Goal: Transaction & Acquisition: Purchase product/service

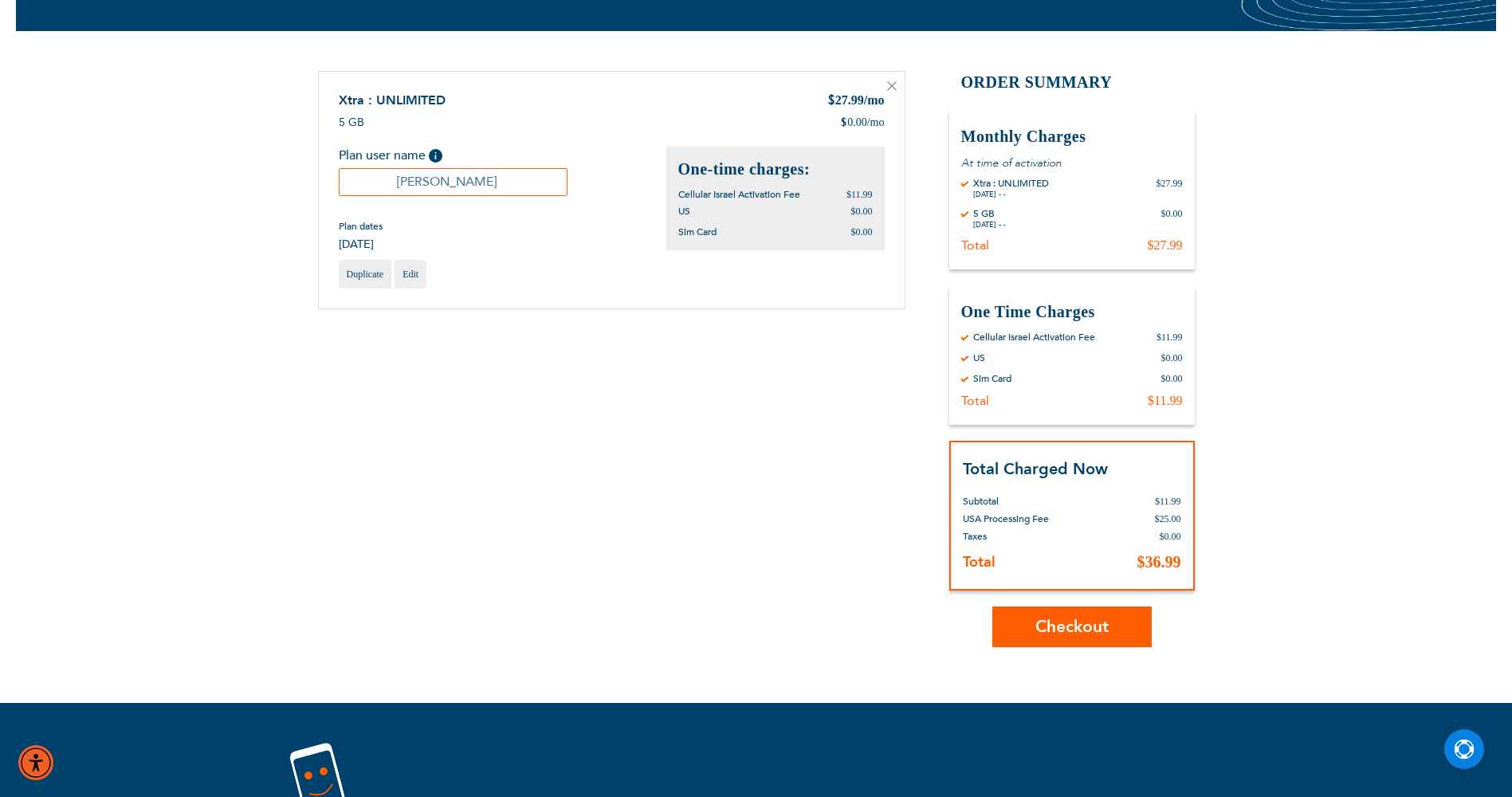
scroll to position [159, 0]
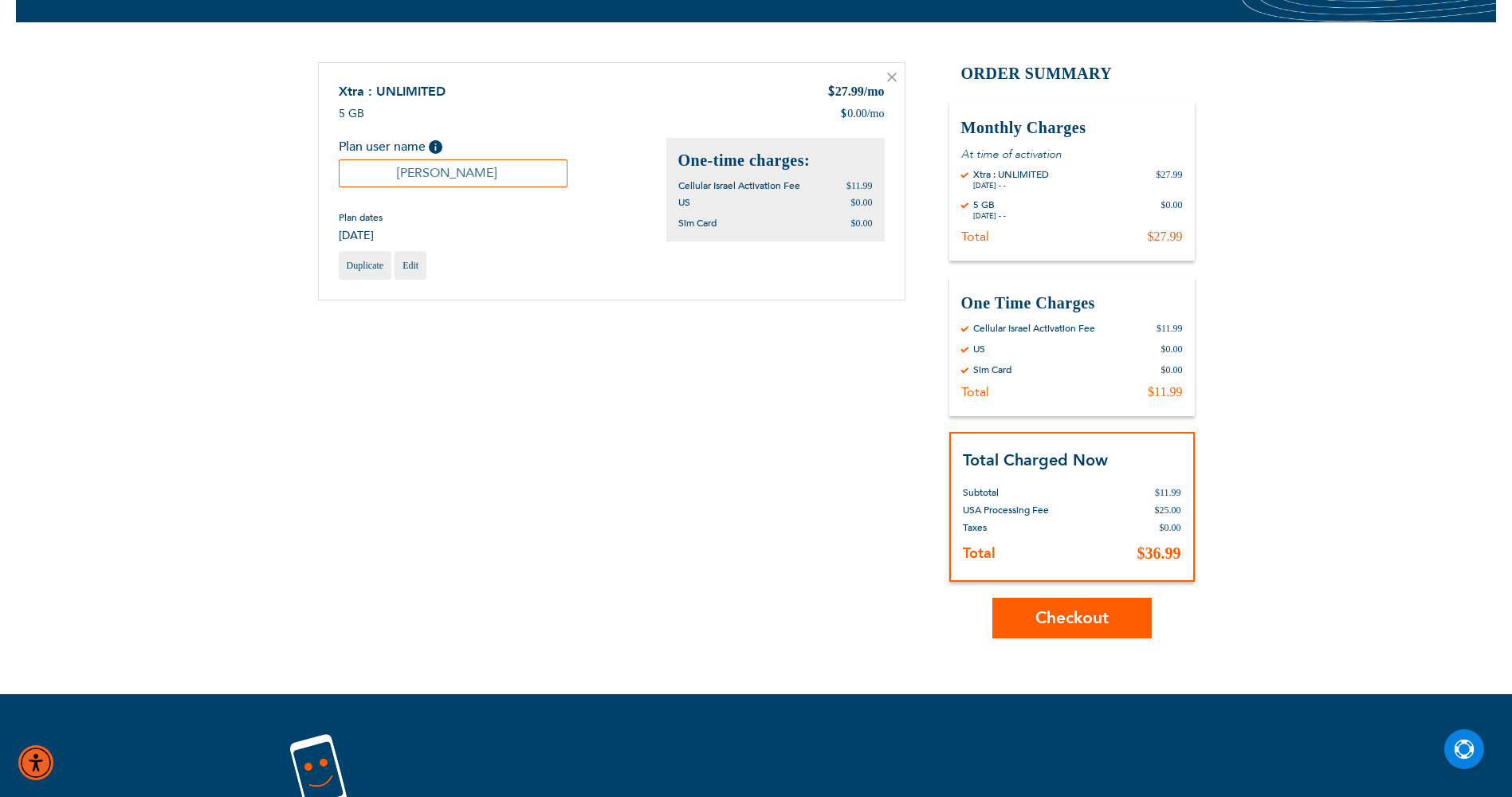
click at [1049, 607] on button "Checkout" at bounding box center [1071, 618] width 159 height 40
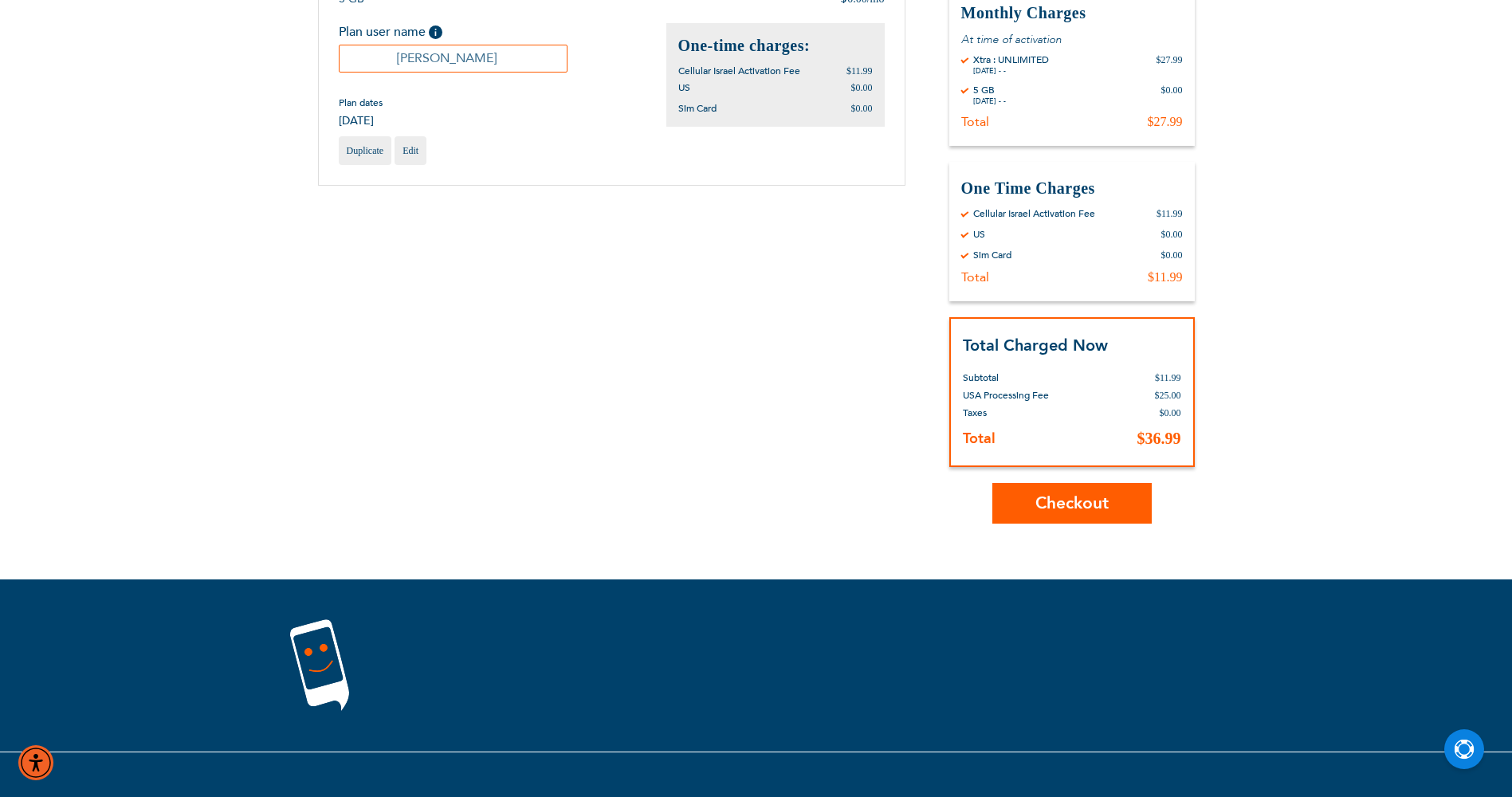
scroll to position [311, 0]
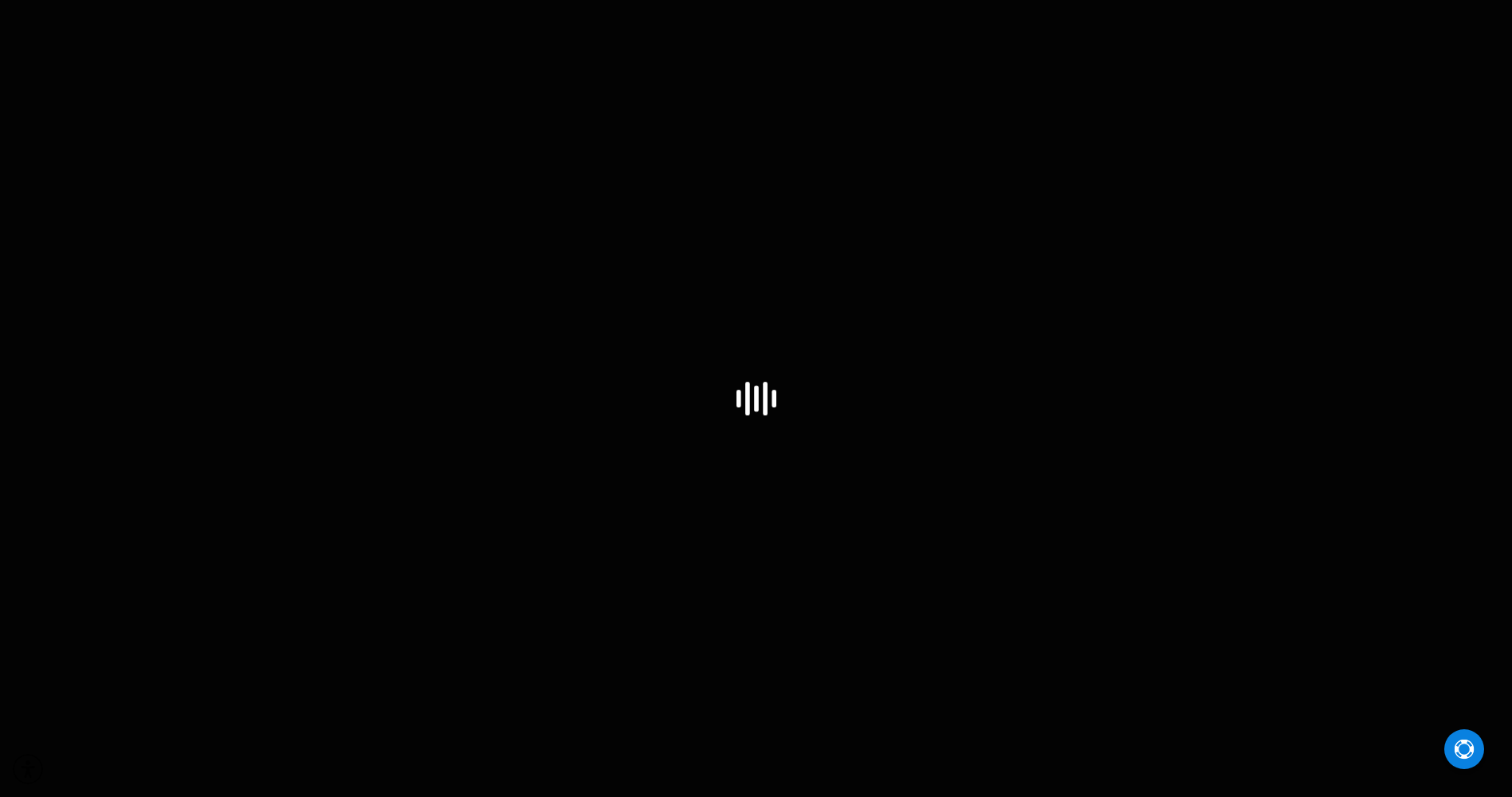
select select "US"
select select "43"
select select "US"
checkbox input "true"
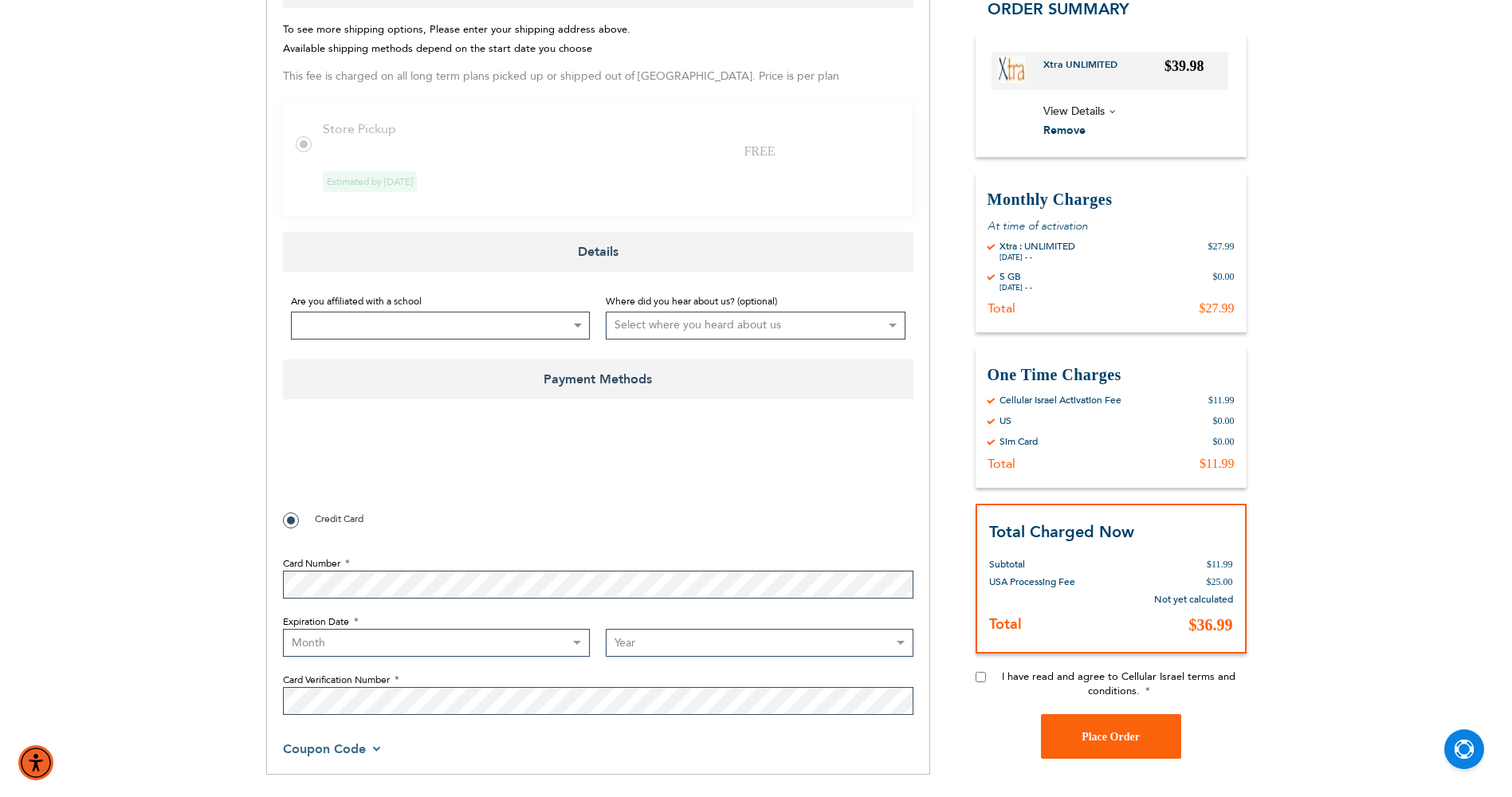
scroll to position [718, 0]
click at [475, 328] on span at bounding box center [441, 324] width 300 height 28
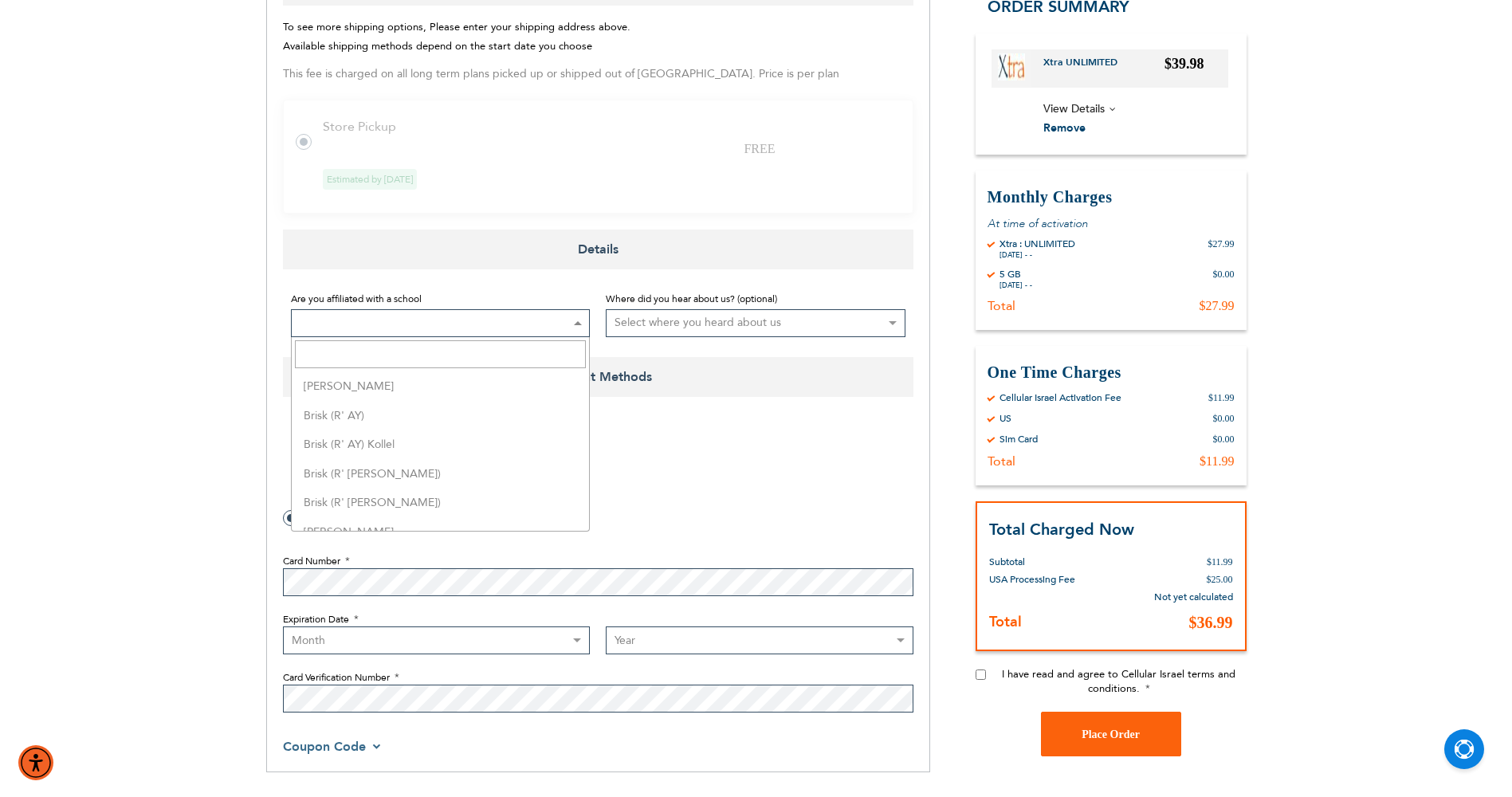
scroll to position [877, 0]
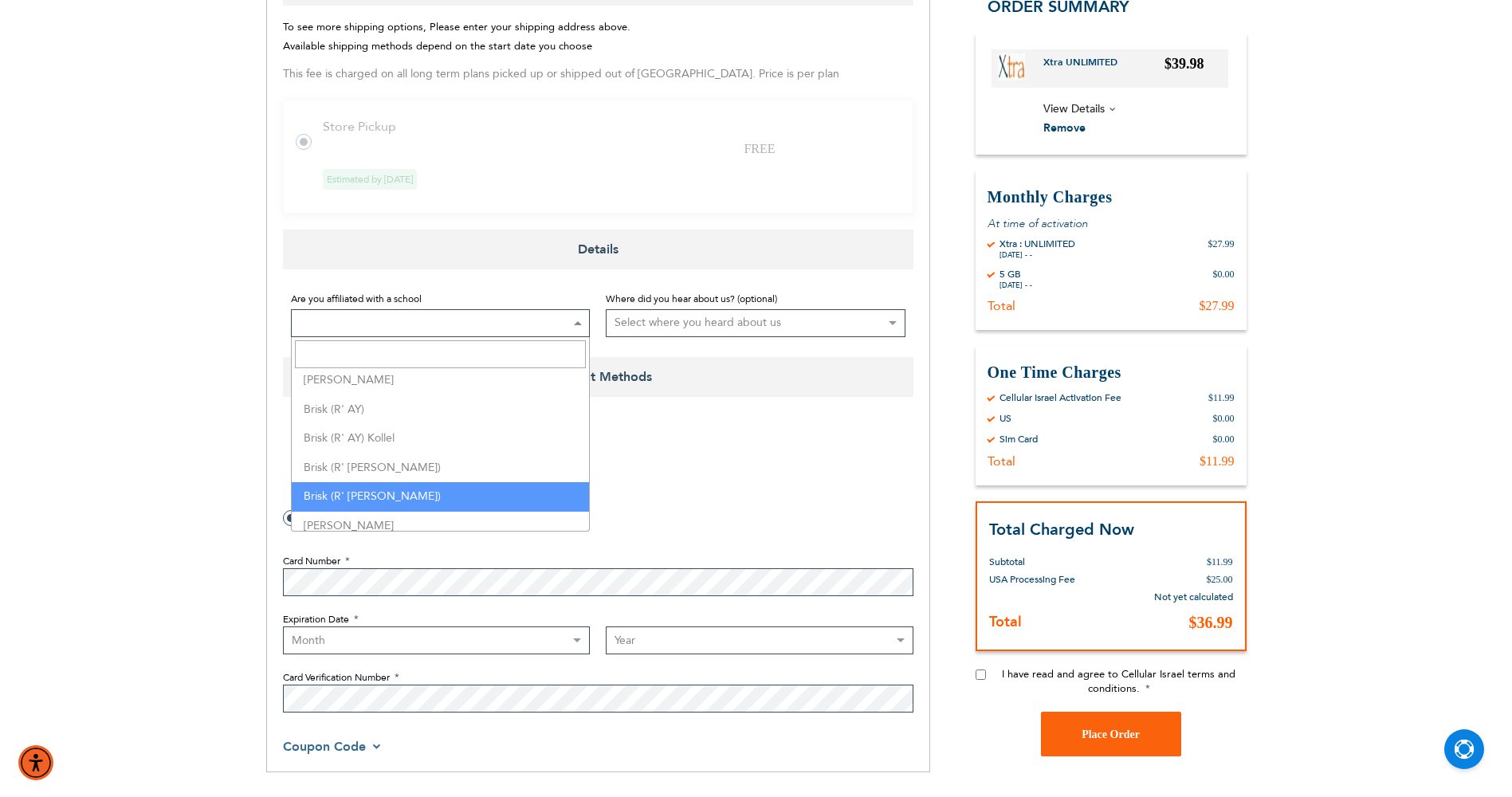
select select "186"
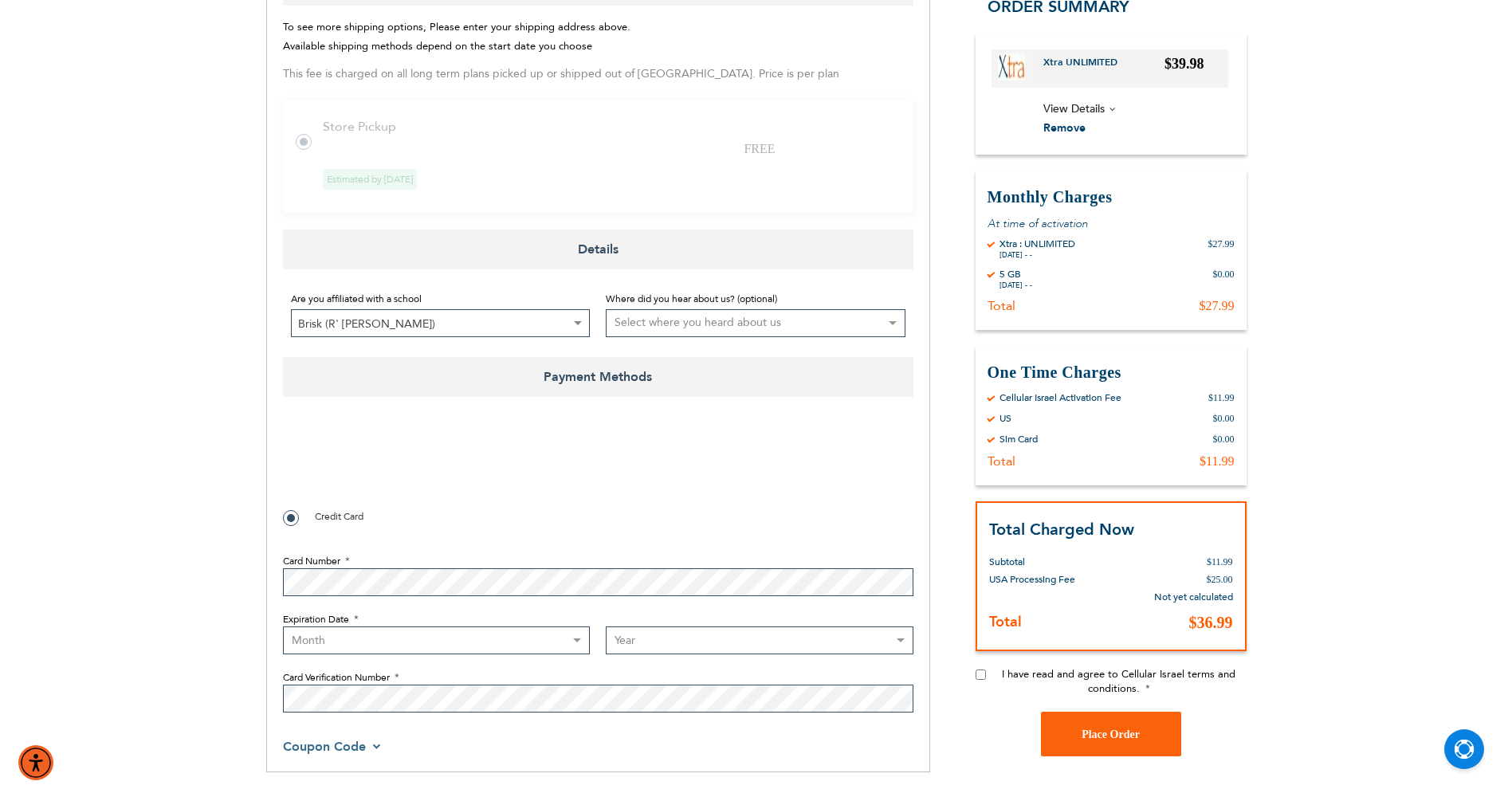
click at [668, 327] on select "Select where you heard about us Existing Customer Friend Other School/Group BP …" at bounding box center [756, 324] width 300 height 28
select select "2"
click at [606, 310] on select "Select where you heard about us Existing Customer Friend Other School/Group BP …" at bounding box center [756, 324] width 300 height 28
checkbox input "true"
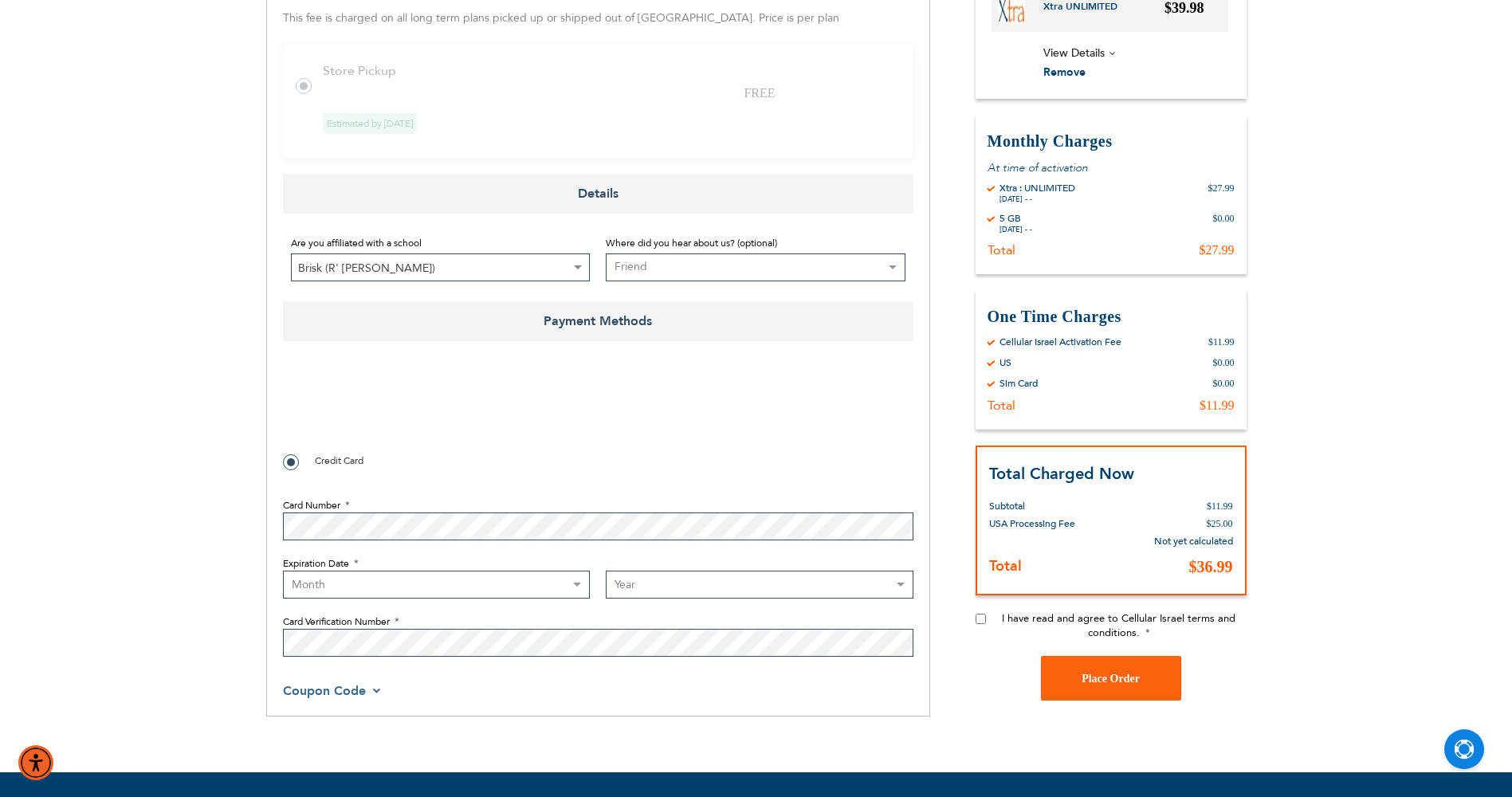
scroll to position [797, 0]
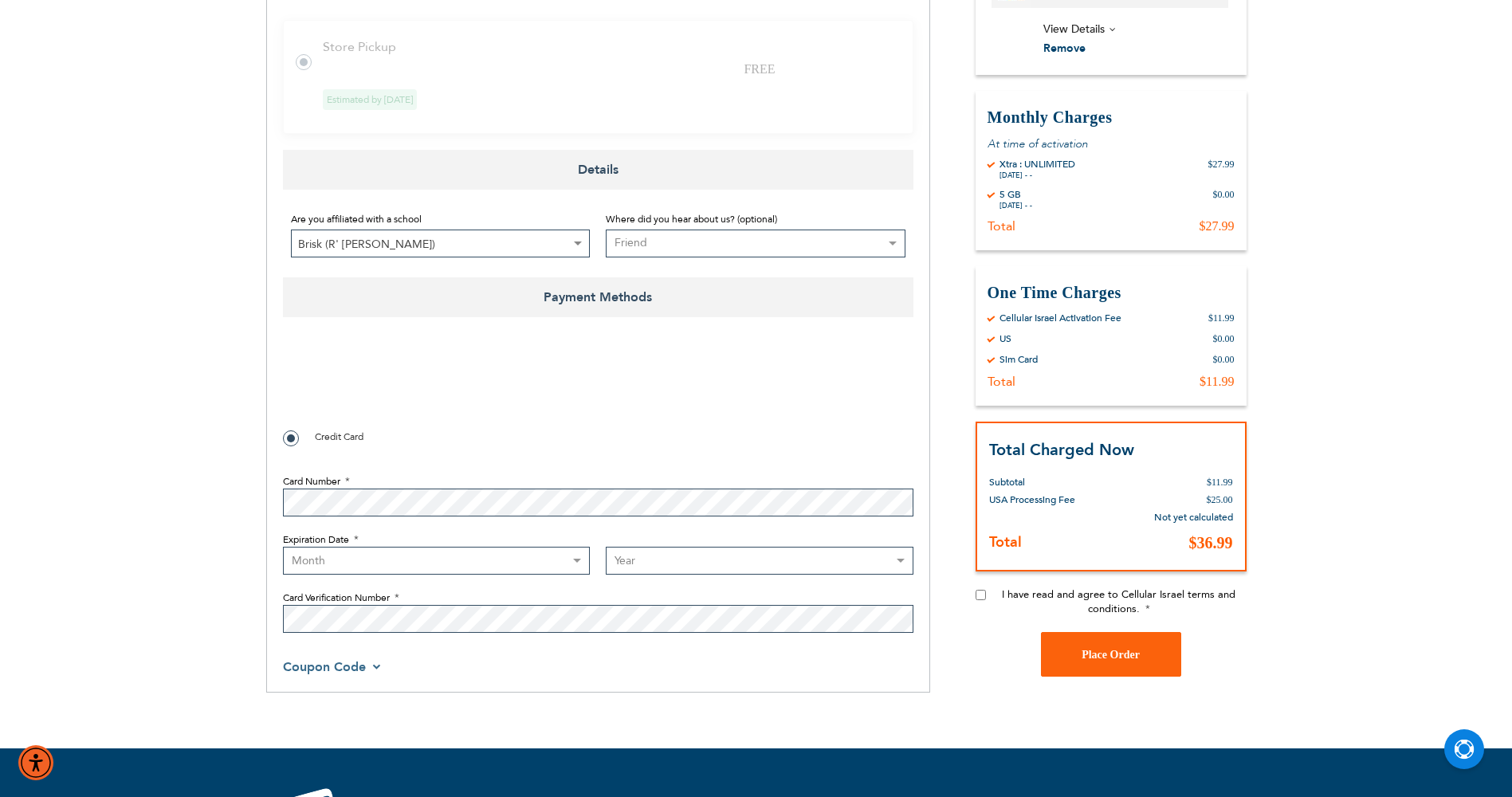
click at [306, 563] on select "Month [DATE] - [DATE] - [DATE] - [DATE] - [DATE] - [DATE] - [DATE] - [DATE] - […" at bounding box center [437, 561] width 308 height 28
select select "7"
click at [283, 547] on select "Month [DATE] - [DATE] - [DATE] - [DATE] - [DATE] - [DATE] - [DATE] - [DATE] - […" at bounding box center [437, 561] width 308 height 28
click at [690, 557] on select "Year [DATE] 2026 2027 2028 2029 2030 2031 2032 2033 2034 2035 2036 2037 2038 20…" at bounding box center [760, 561] width 308 height 28
select select "2028"
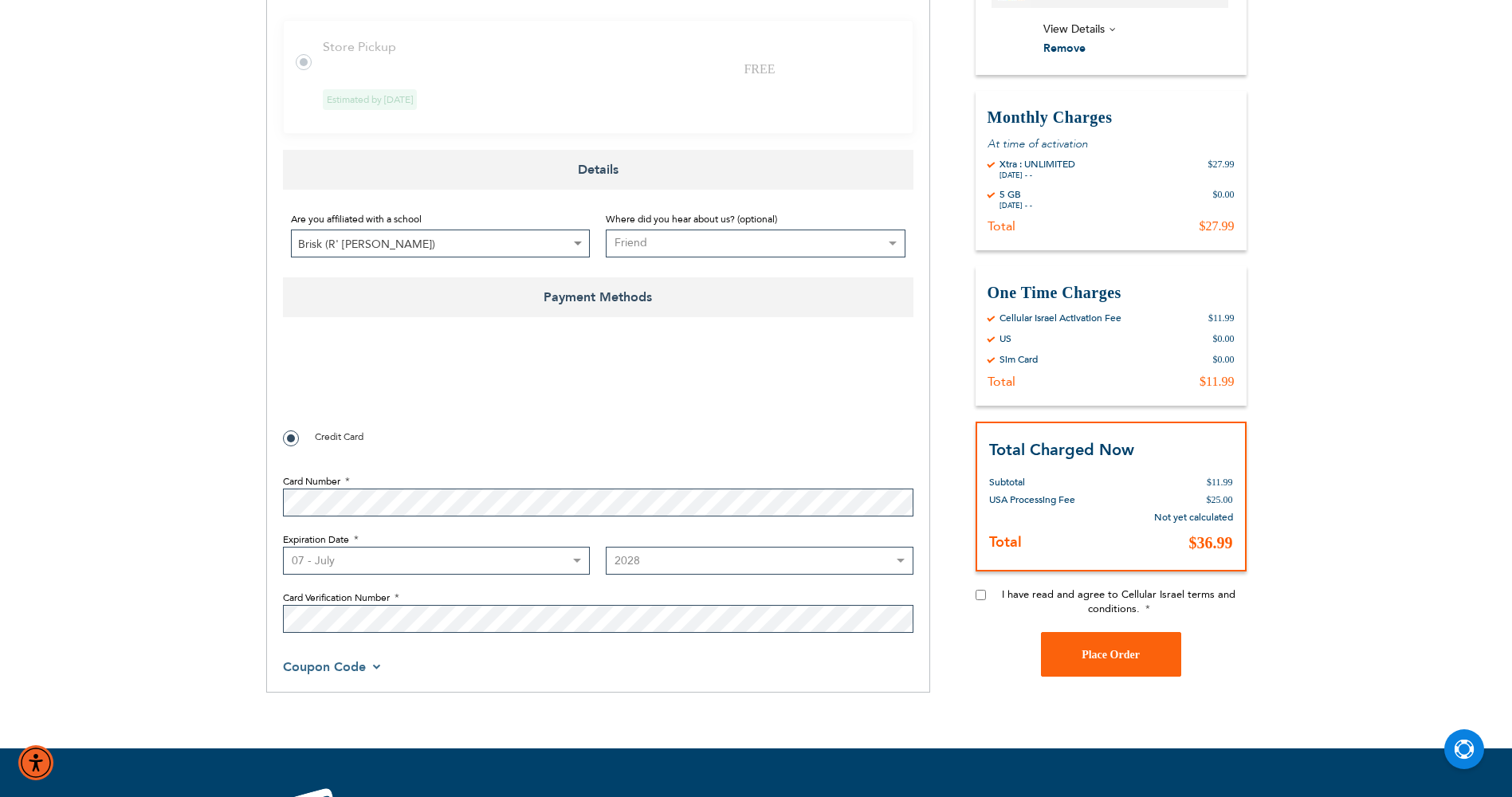
click at [606, 547] on select "Year [DATE] 2026 2027 2028 2029 2030 2031 2032 2033 2034 2035 2036 2037 2038 20…" at bounding box center [760, 561] width 308 height 28
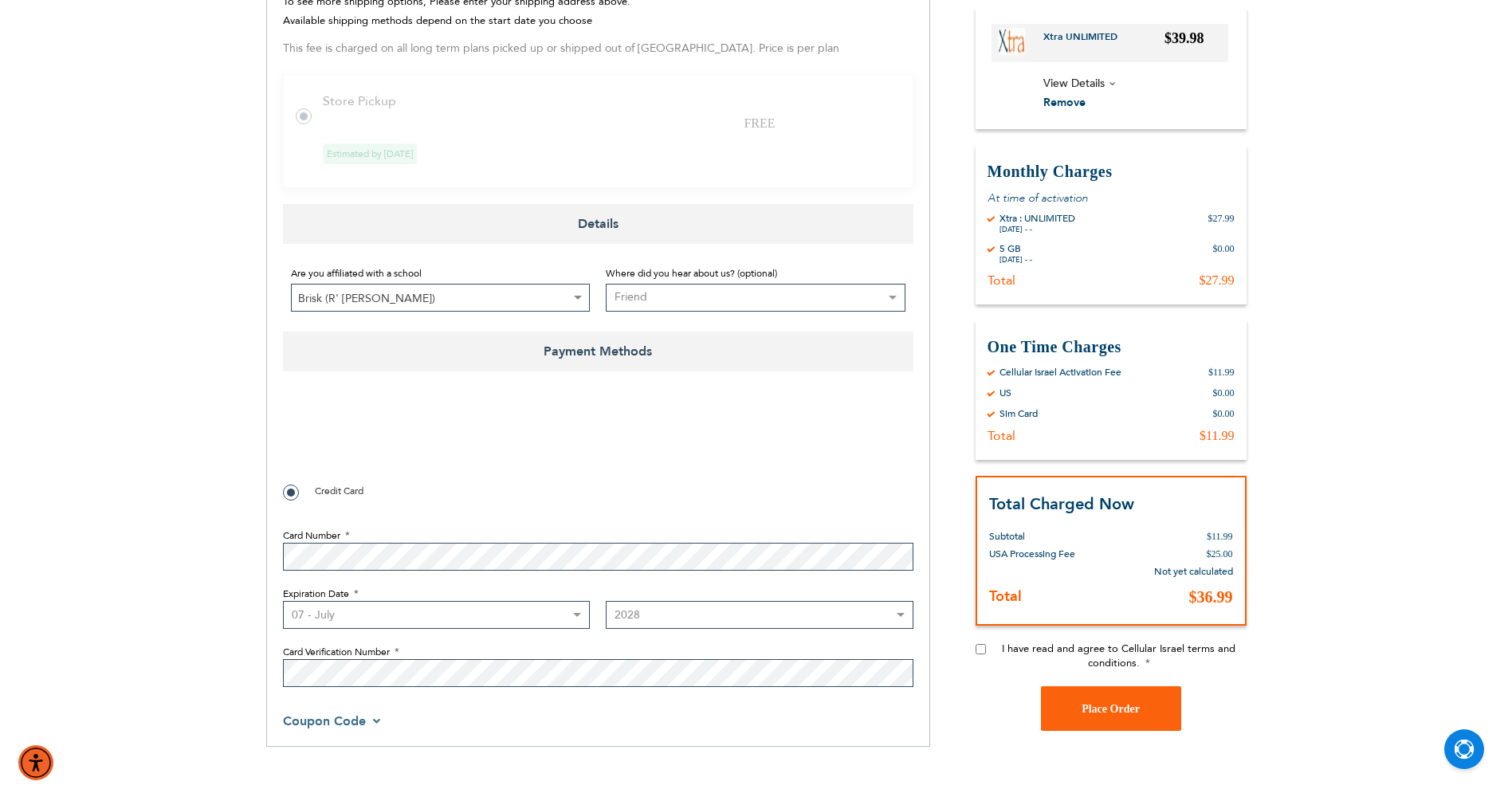
scroll to position [718, 0]
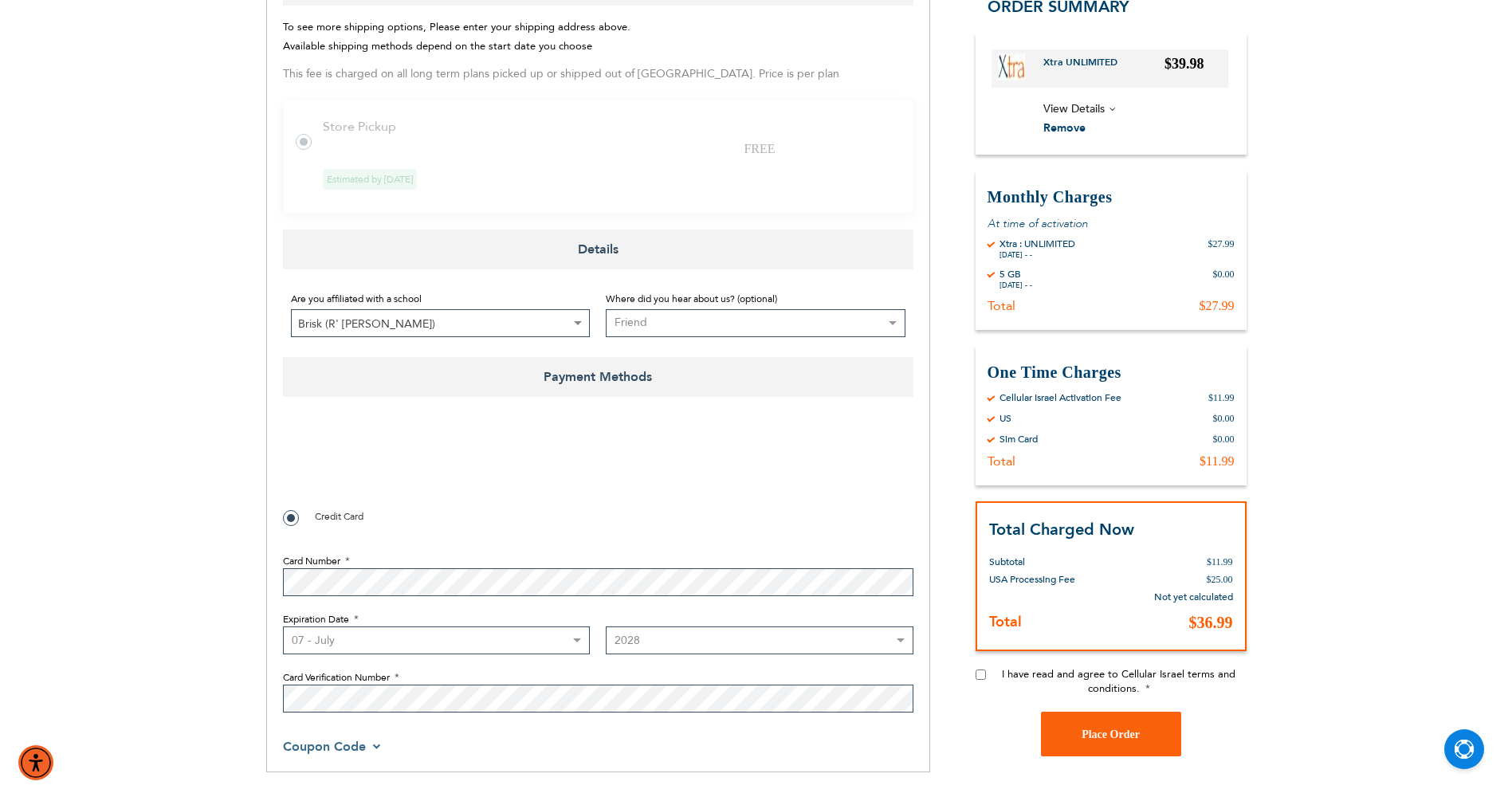
click at [361, 745] on span "Coupon Code" at bounding box center [325, 747] width 83 height 18
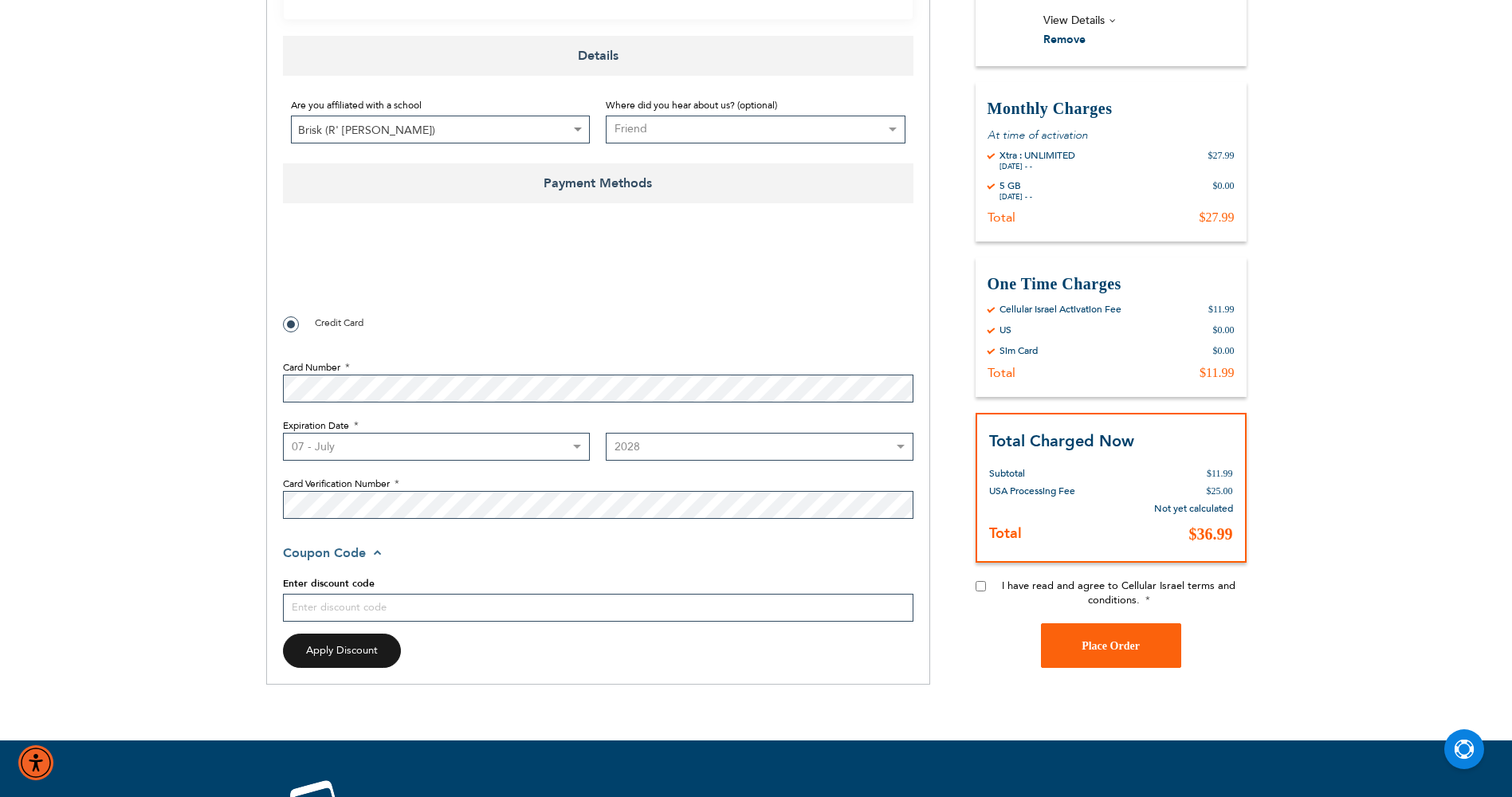
scroll to position [957, 0]
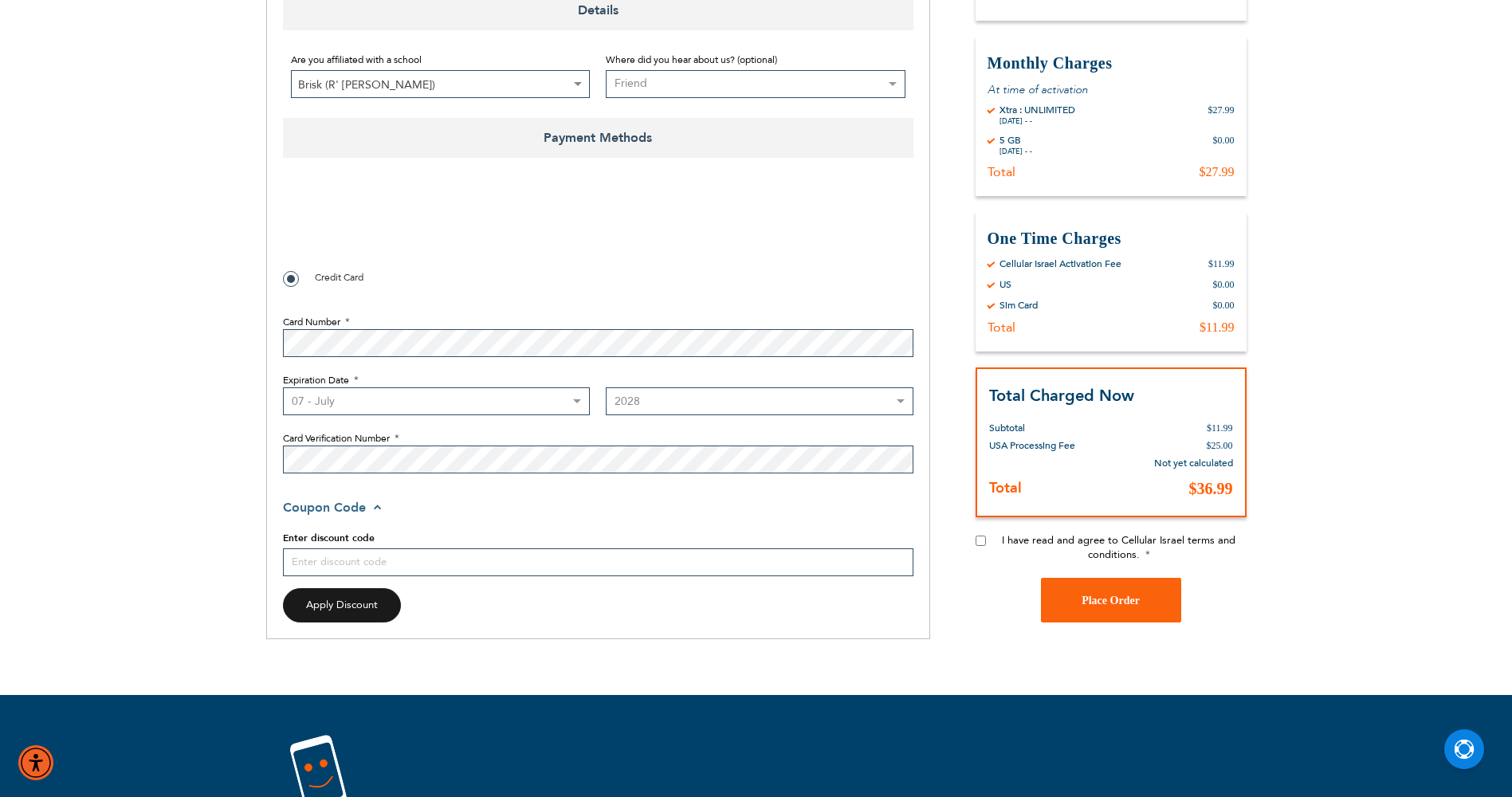
click at [985, 543] on input "I have read and agree to Cellular Israel terms and conditions." at bounding box center [981, 542] width 11 height 11
checkbox input "true"
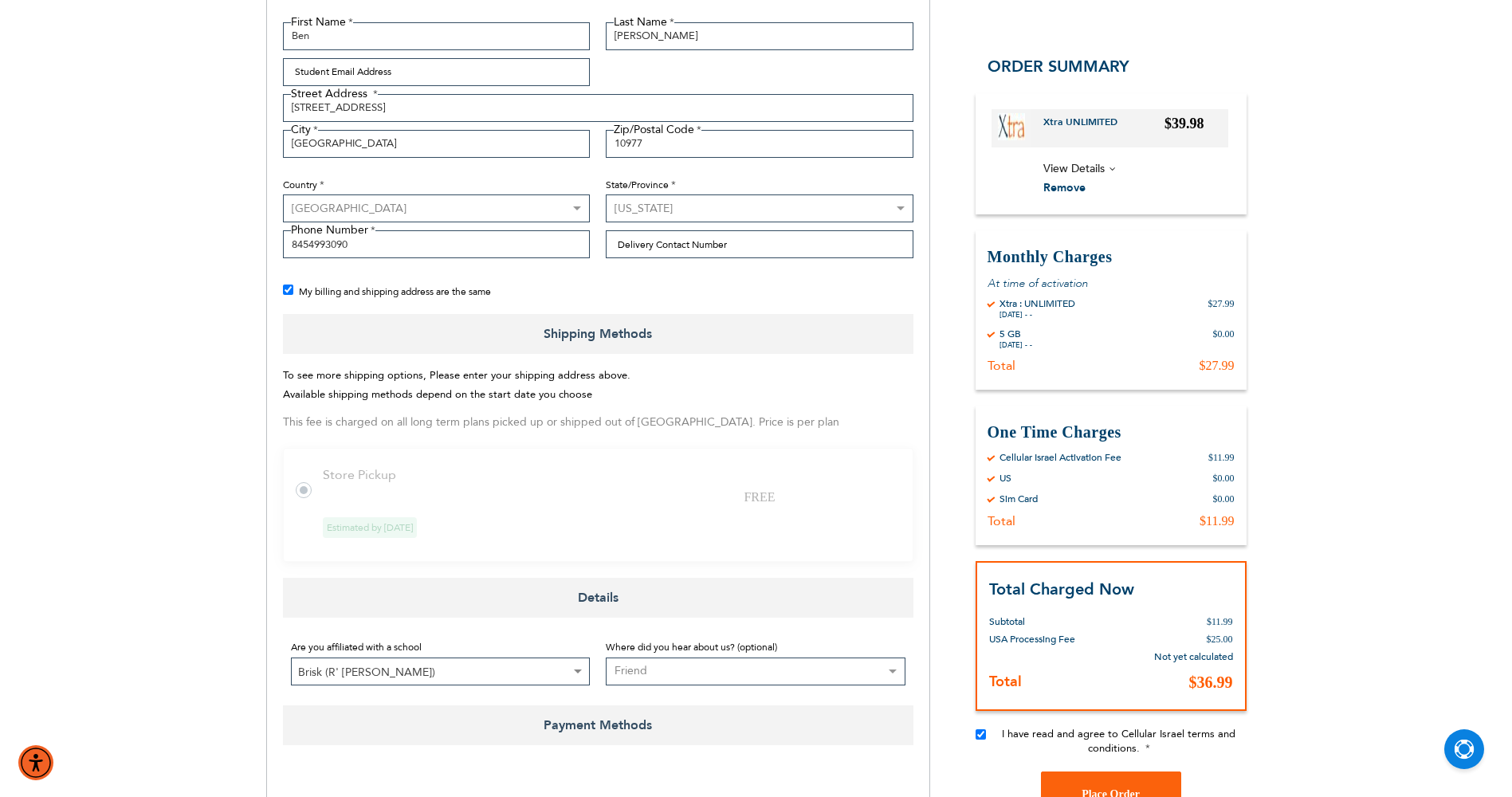
scroll to position [0, 0]
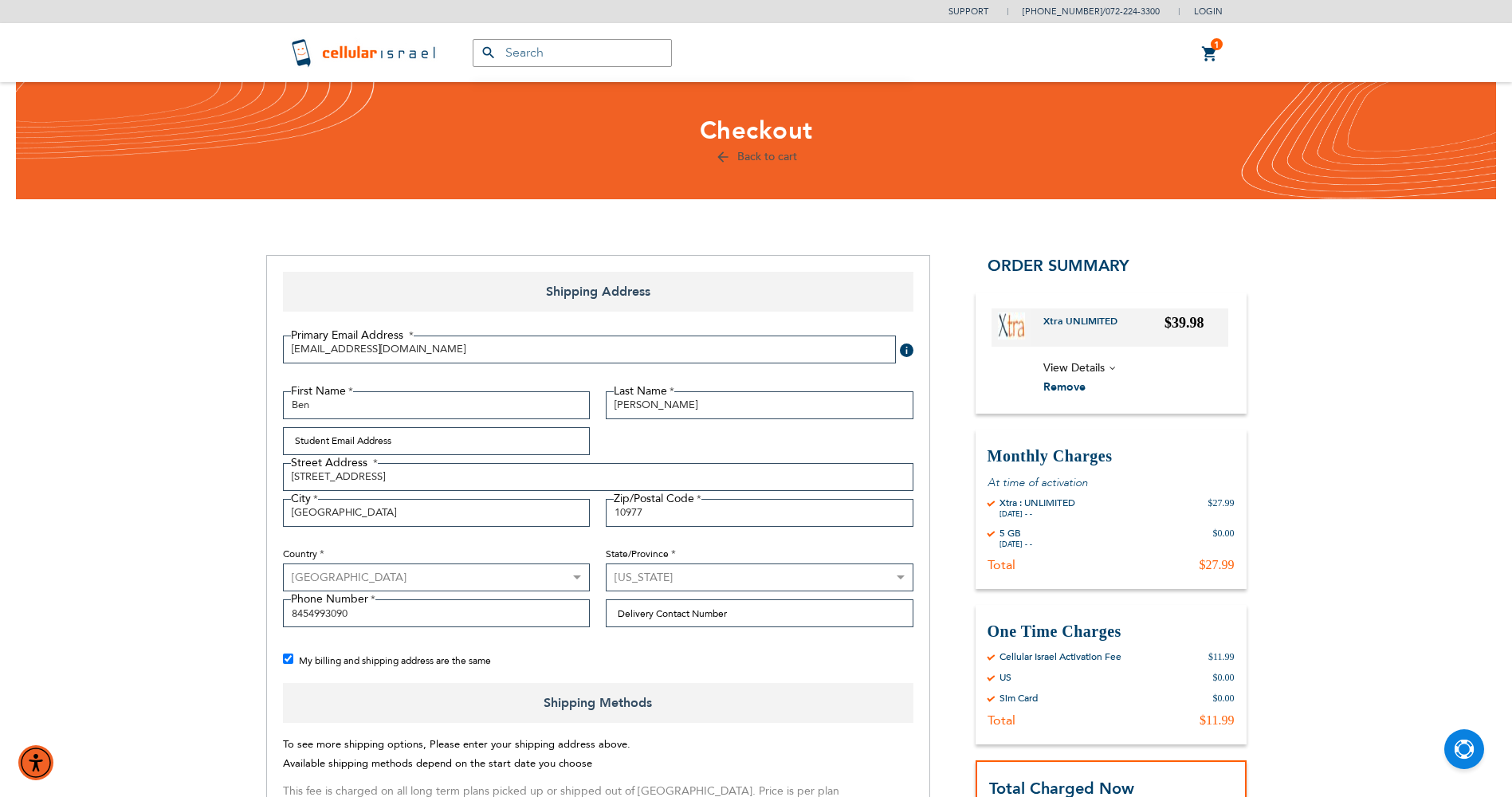
click at [1088, 369] on span "View Details" at bounding box center [1074, 368] width 62 height 15
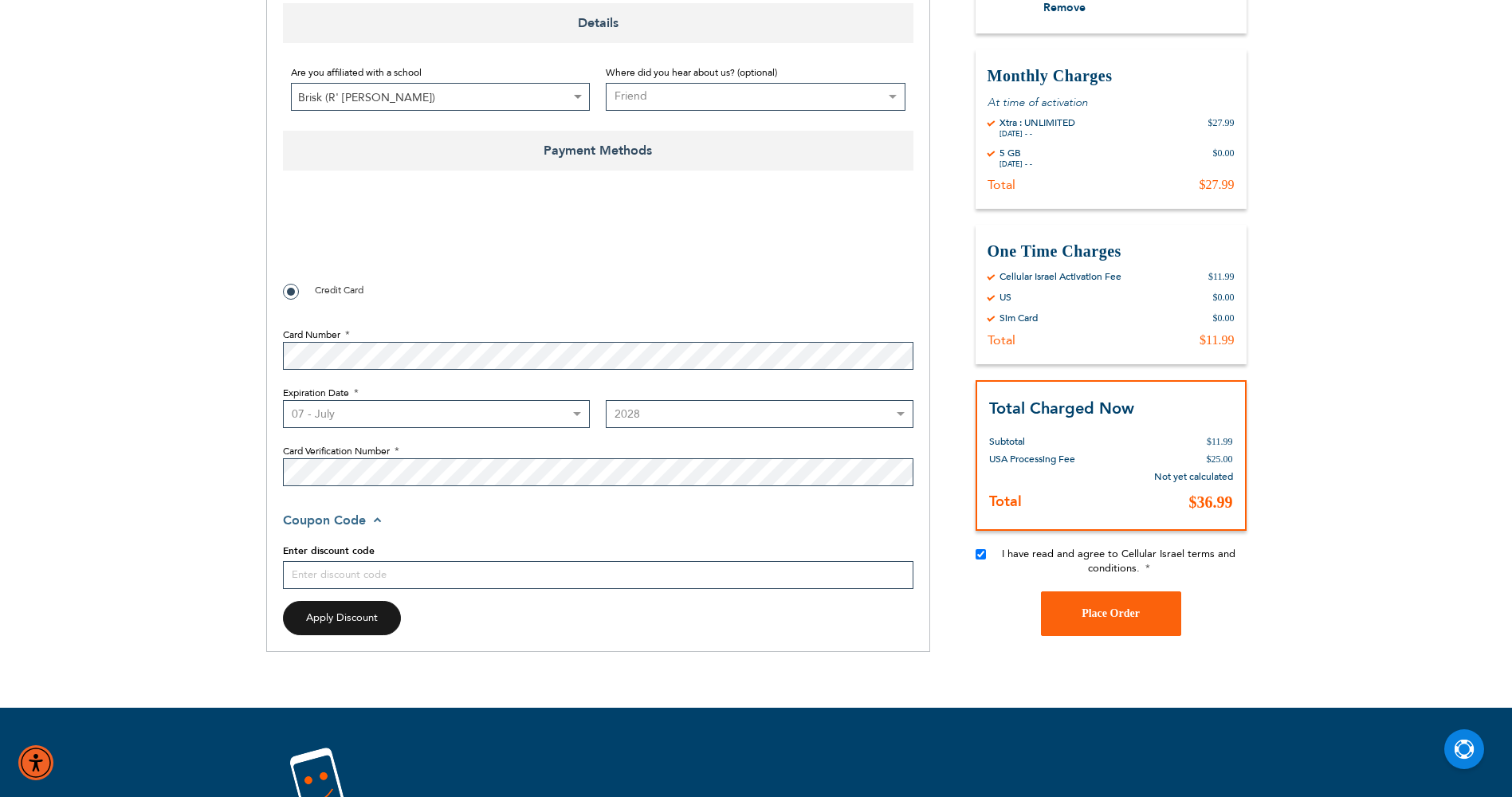
scroll to position [957, 0]
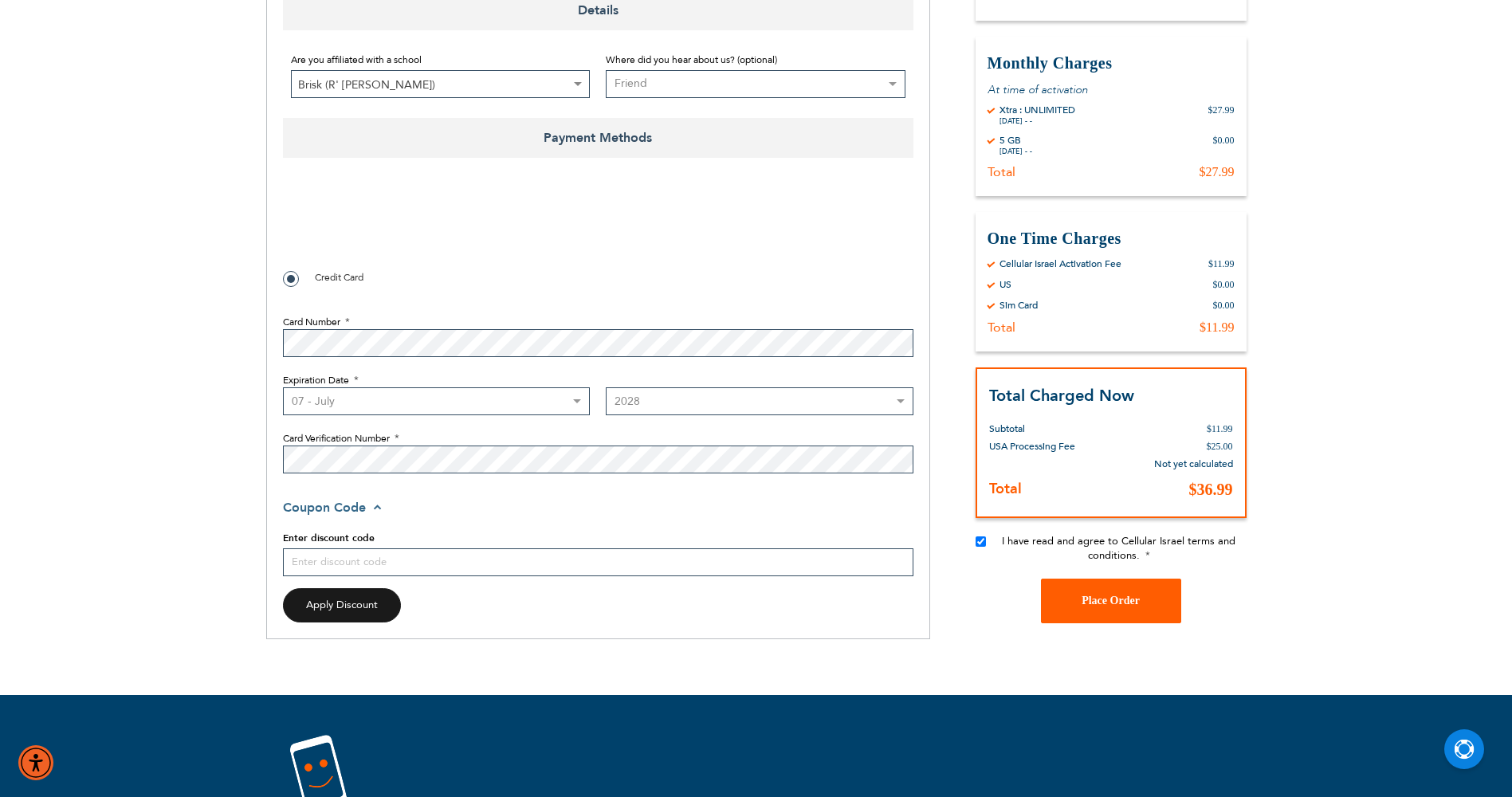
click at [1114, 592] on button "Place Order" at bounding box center [1112, 601] width 141 height 45
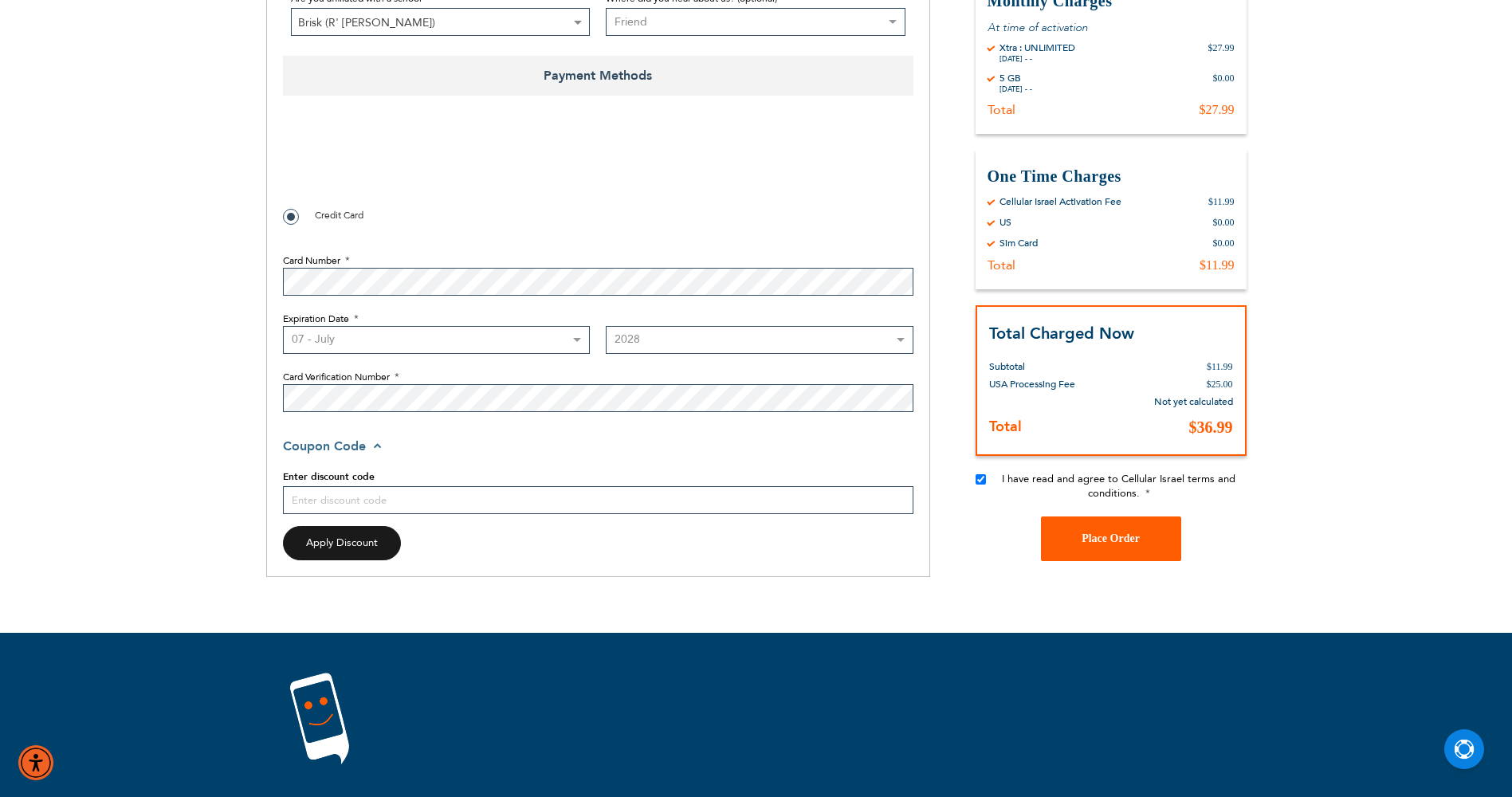
scroll to position [1079, 0]
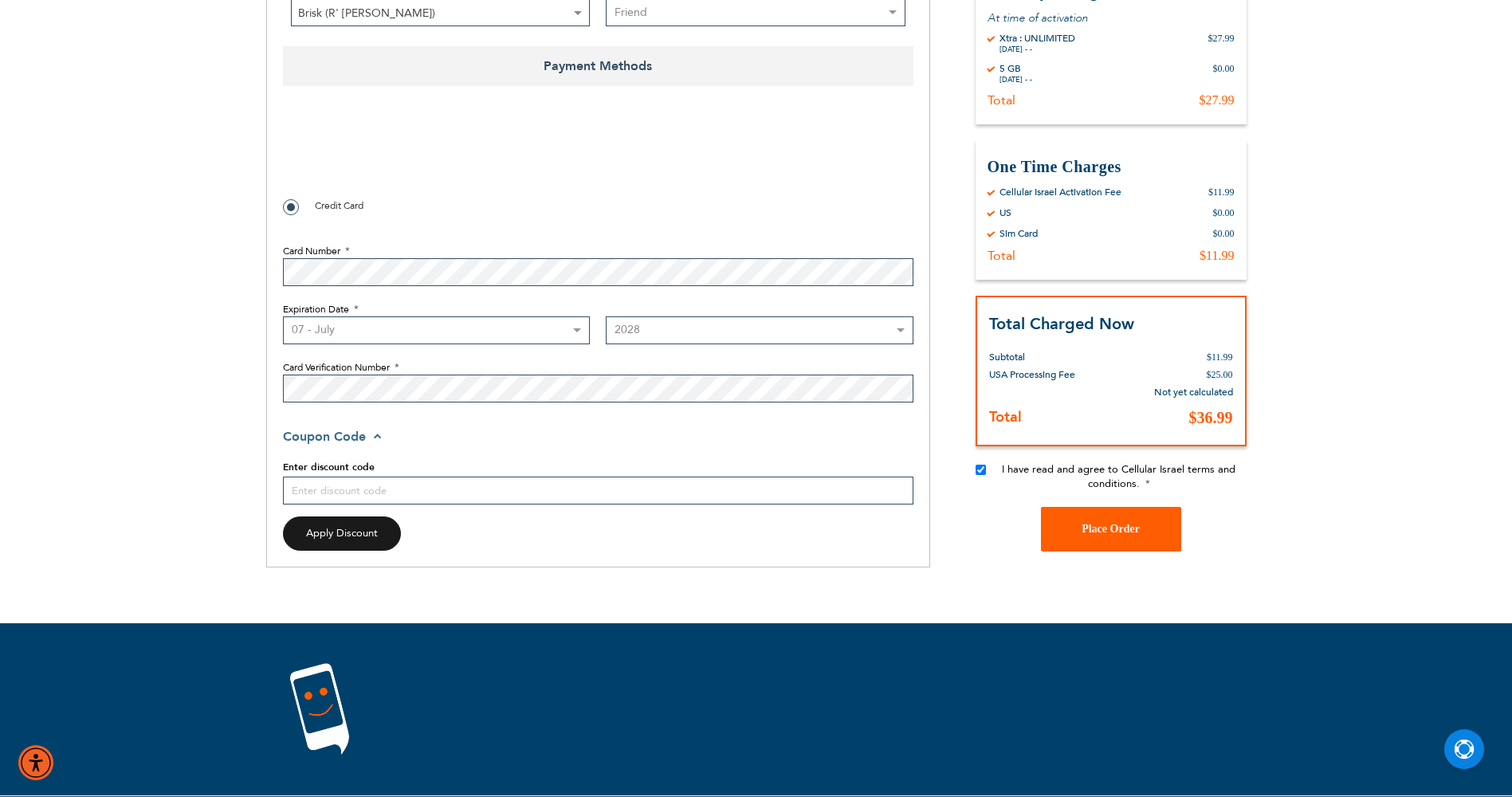
click at [1113, 532] on span "Place Order" at bounding box center [1111, 530] width 58 height 12
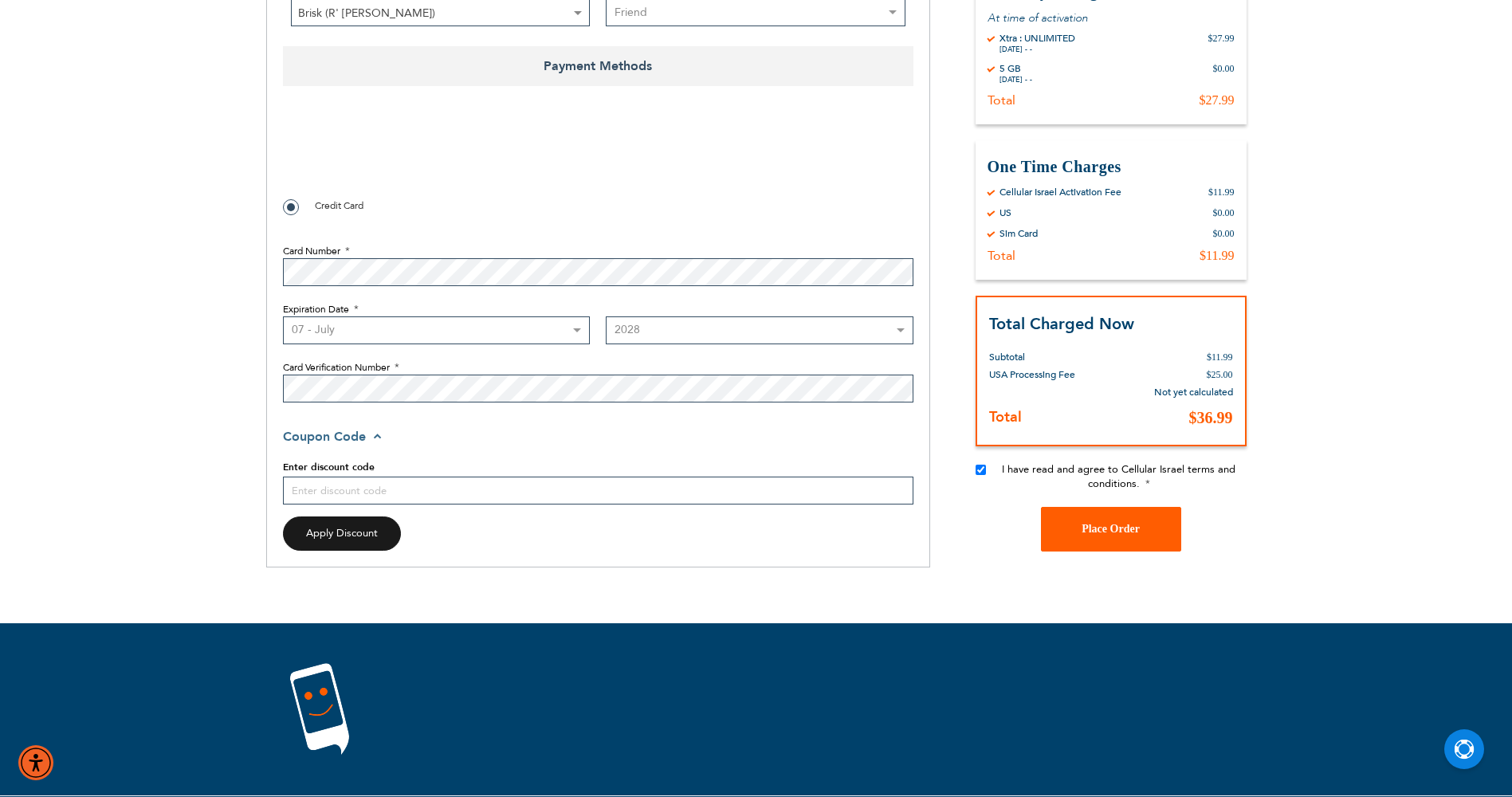
click at [1113, 532] on span "Place Order" at bounding box center [1111, 530] width 58 height 12
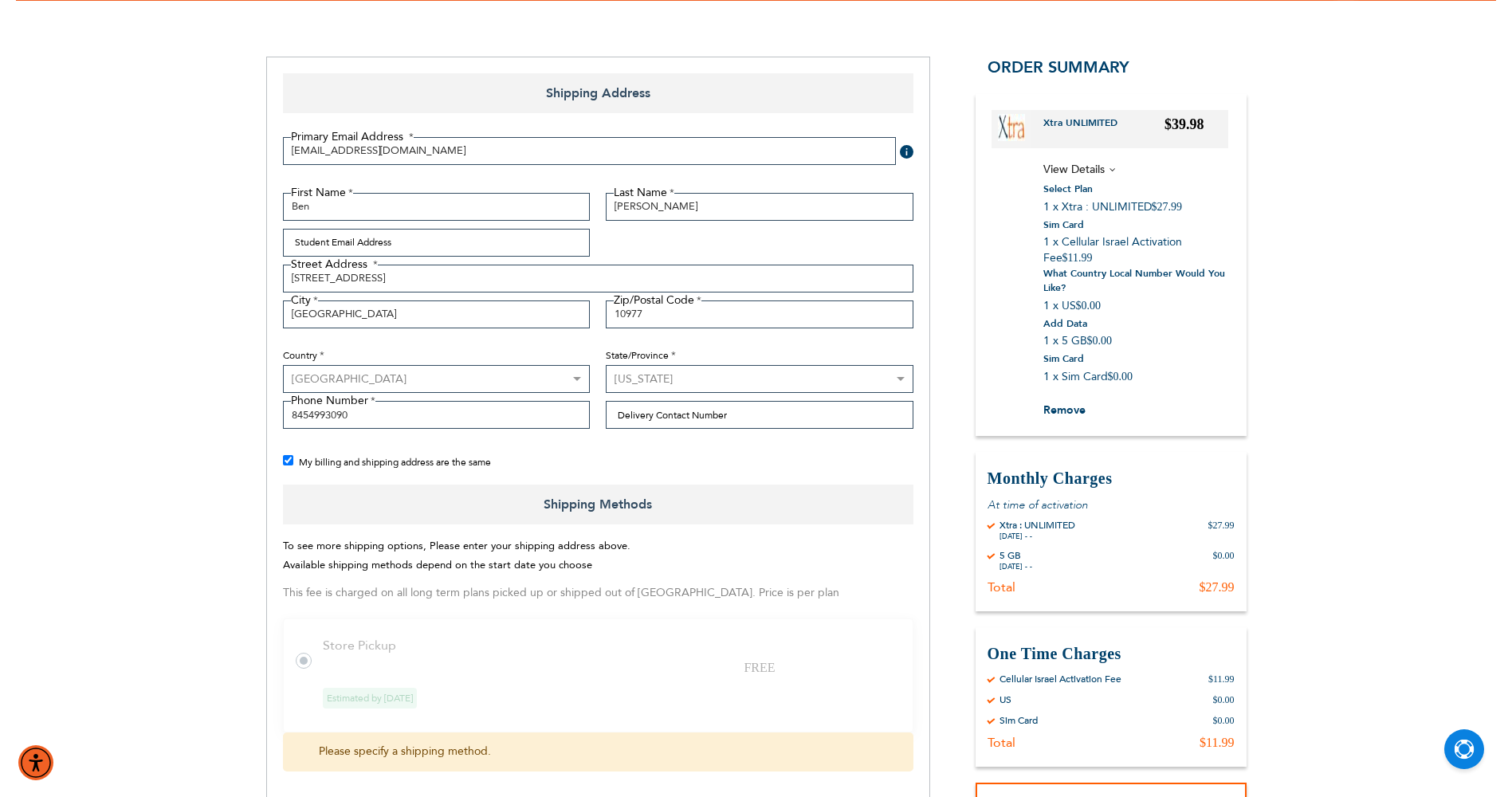
scroll to position [122, 0]
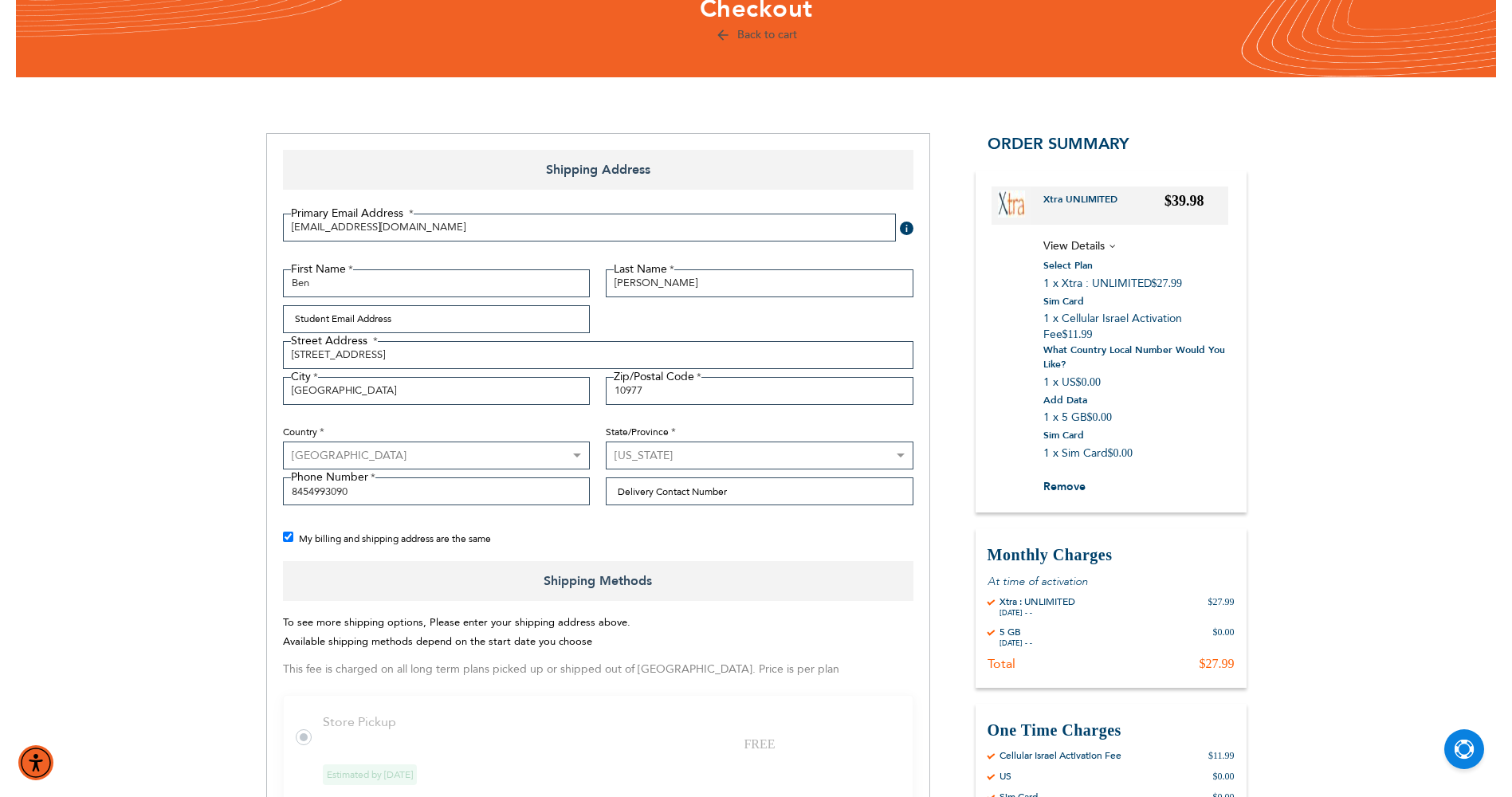
click at [294, 538] on div "My billing and shipping address are the same" at bounding box center [606, 539] width 646 height 20
click at [293, 538] on input "My billing and shipping address are the same" at bounding box center [289, 537] width 11 height 11
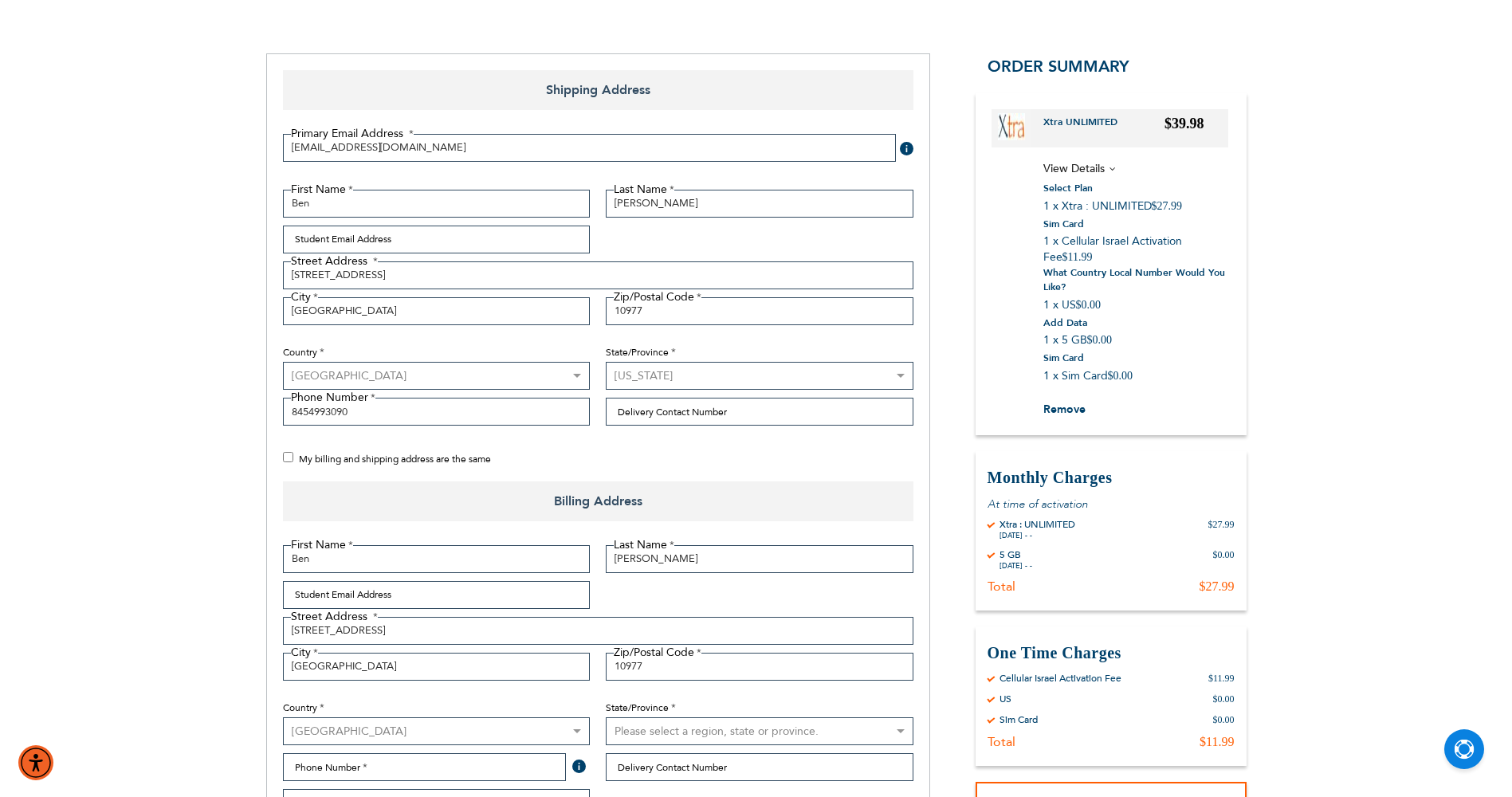
scroll to position [282, 0]
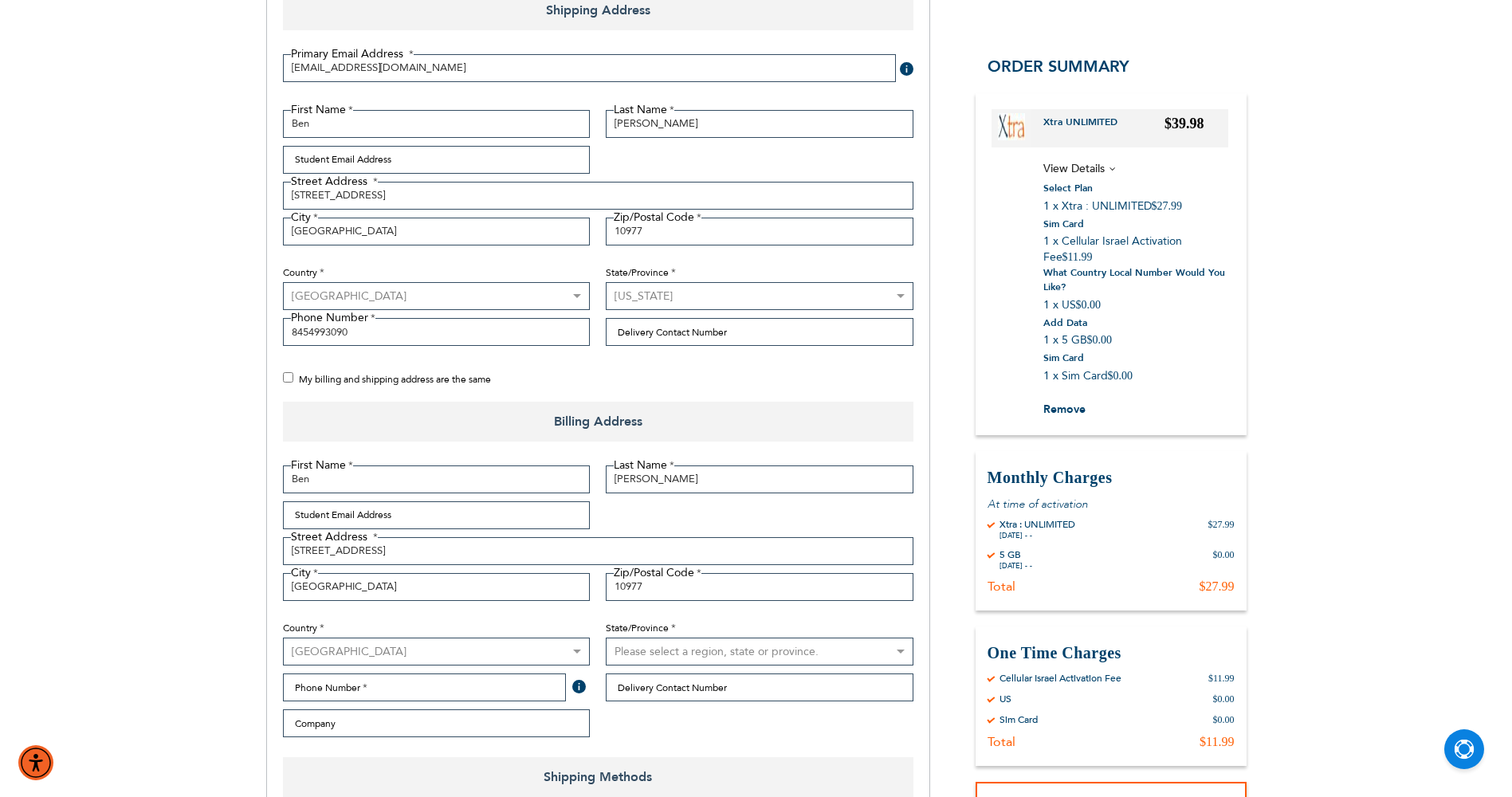
click at [285, 379] on input "My billing and shipping address are the same" at bounding box center [289, 377] width 11 height 11
checkbox input "true"
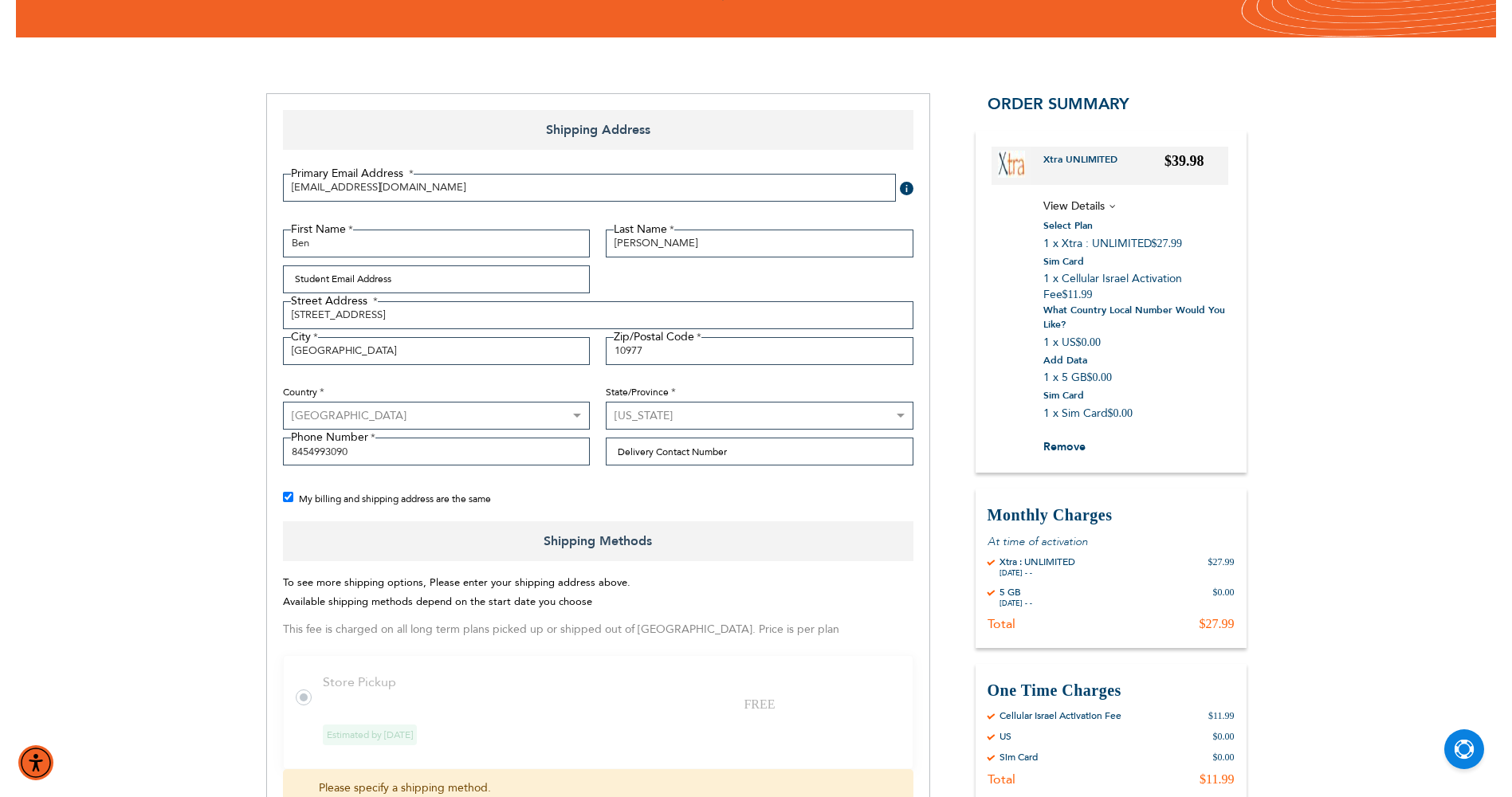
scroll to position [0, 0]
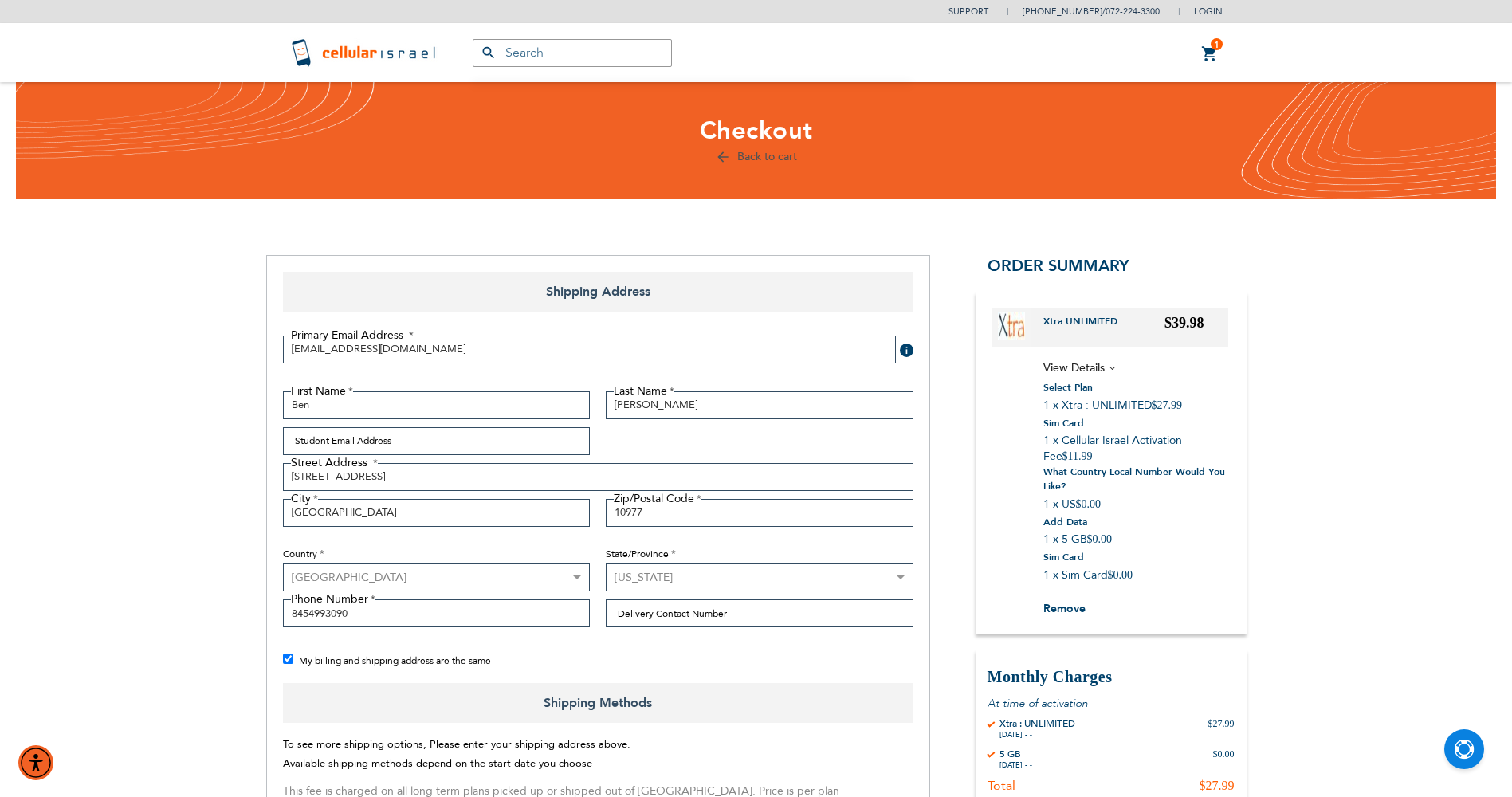
click at [909, 350] on span at bounding box center [906, 350] width 13 height 13
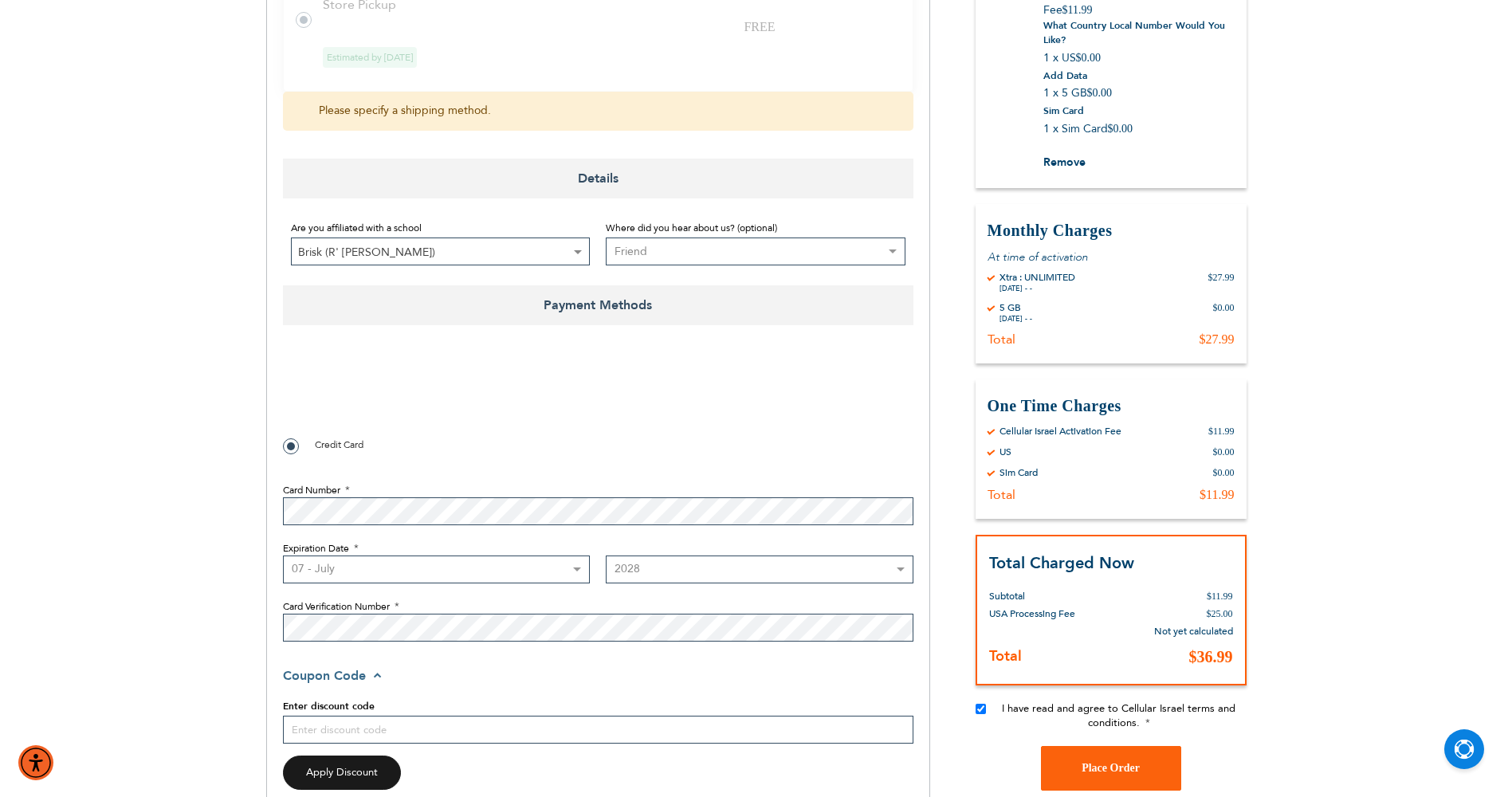
click at [926, 442] on div "Shipping Address Primary Email Address Tooltip We'll send your order confirmati…" at bounding box center [598, 112] width 664 height 1392
checkbox input "true"
click at [1085, 776] on button "Place Order" at bounding box center [1112, 768] width 141 height 45
click at [1080, 764] on button "Place Order" at bounding box center [1112, 768] width 141 height 45
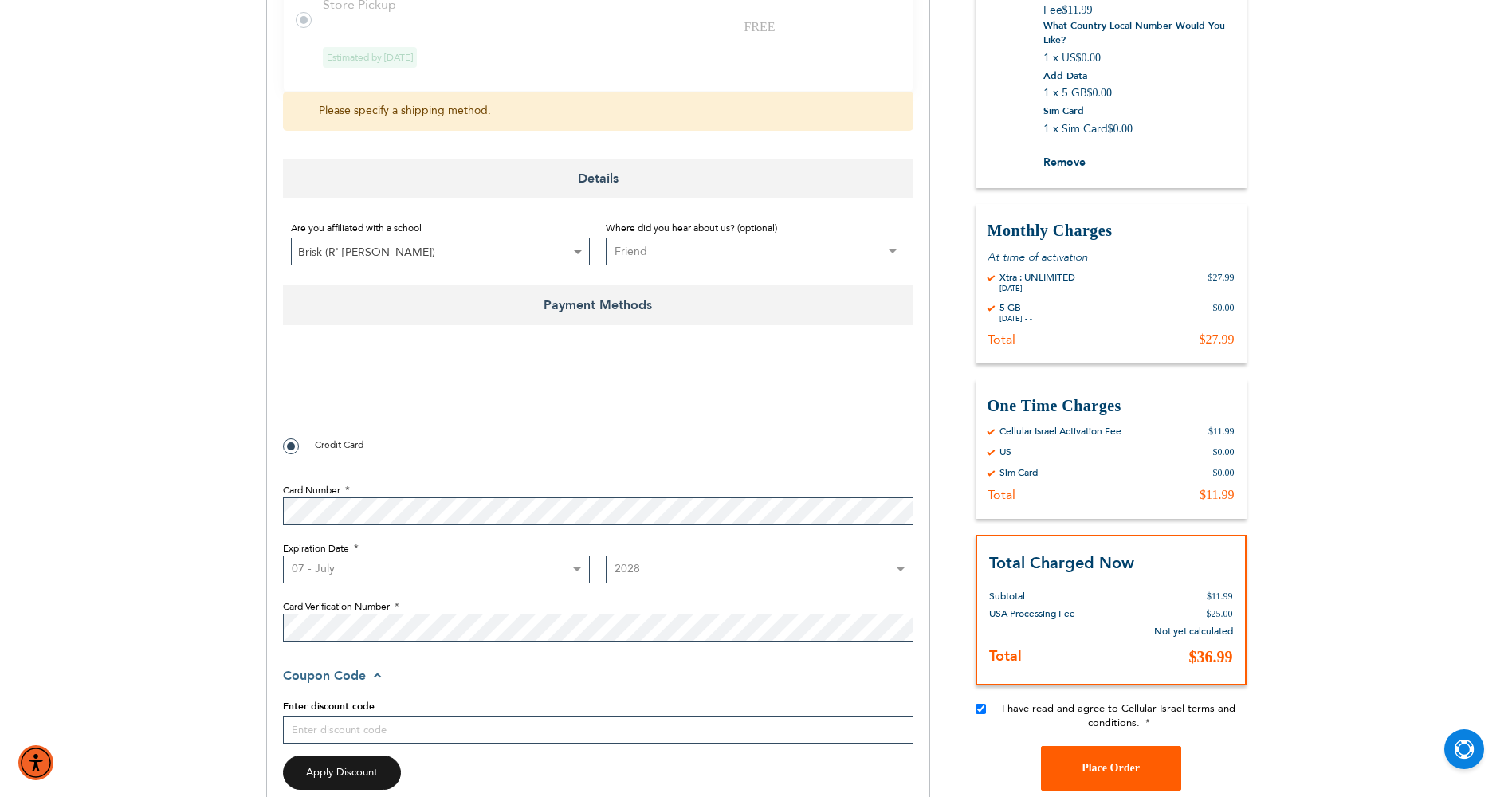
click at [1080, 764] on button "Place Order" at bounding box center [1112, 768] width 141 height 45
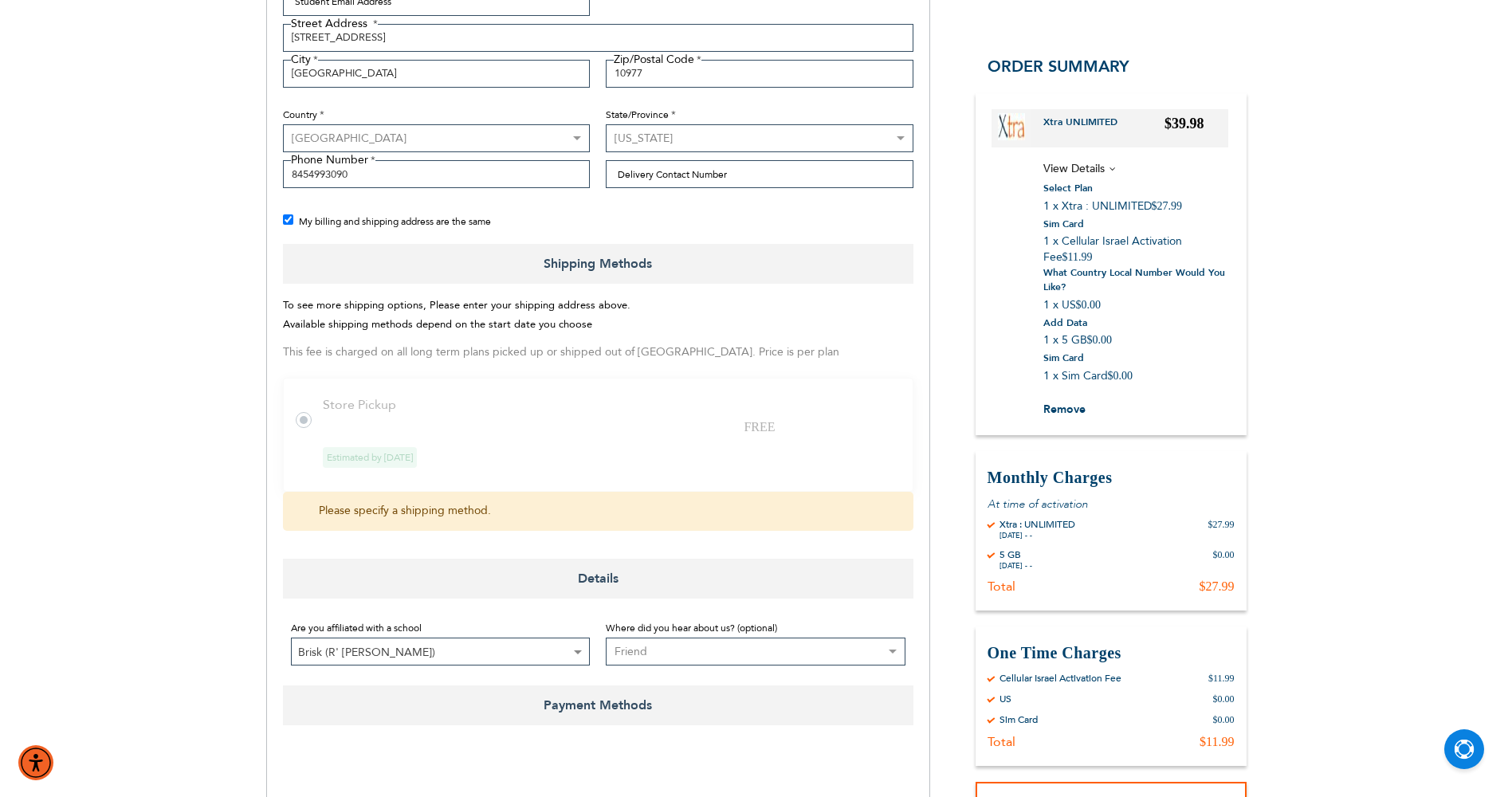
scroll to position [441, 0]
click at [855, 179] on input "Delivery Contact Number" at bounding box center [760, 172] width 308 height 28
type input "5163309971"
type input "[EMAIL_ADDRESS][DOMAIN_NAME]"
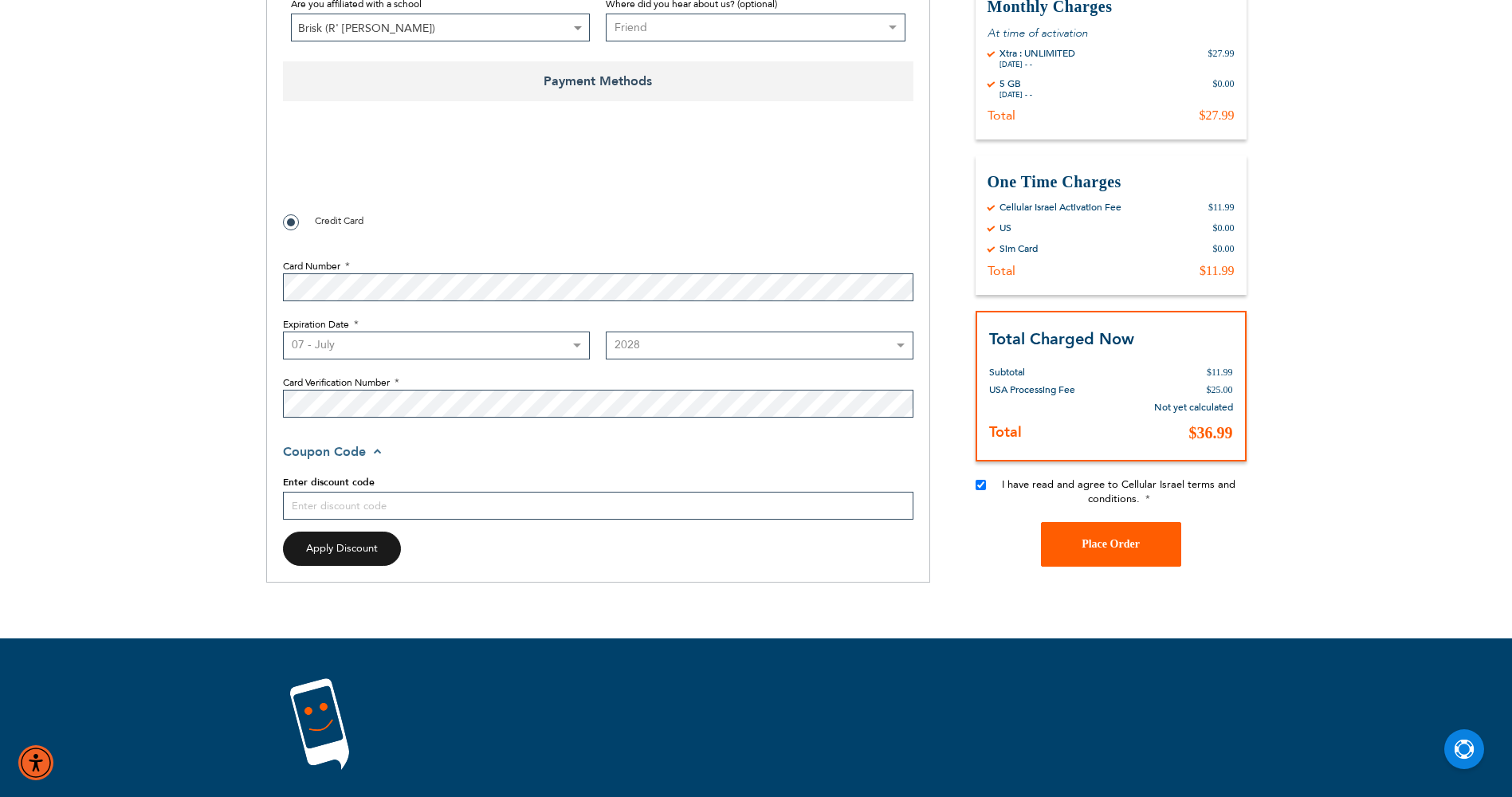
scroll to position [1079, 0]
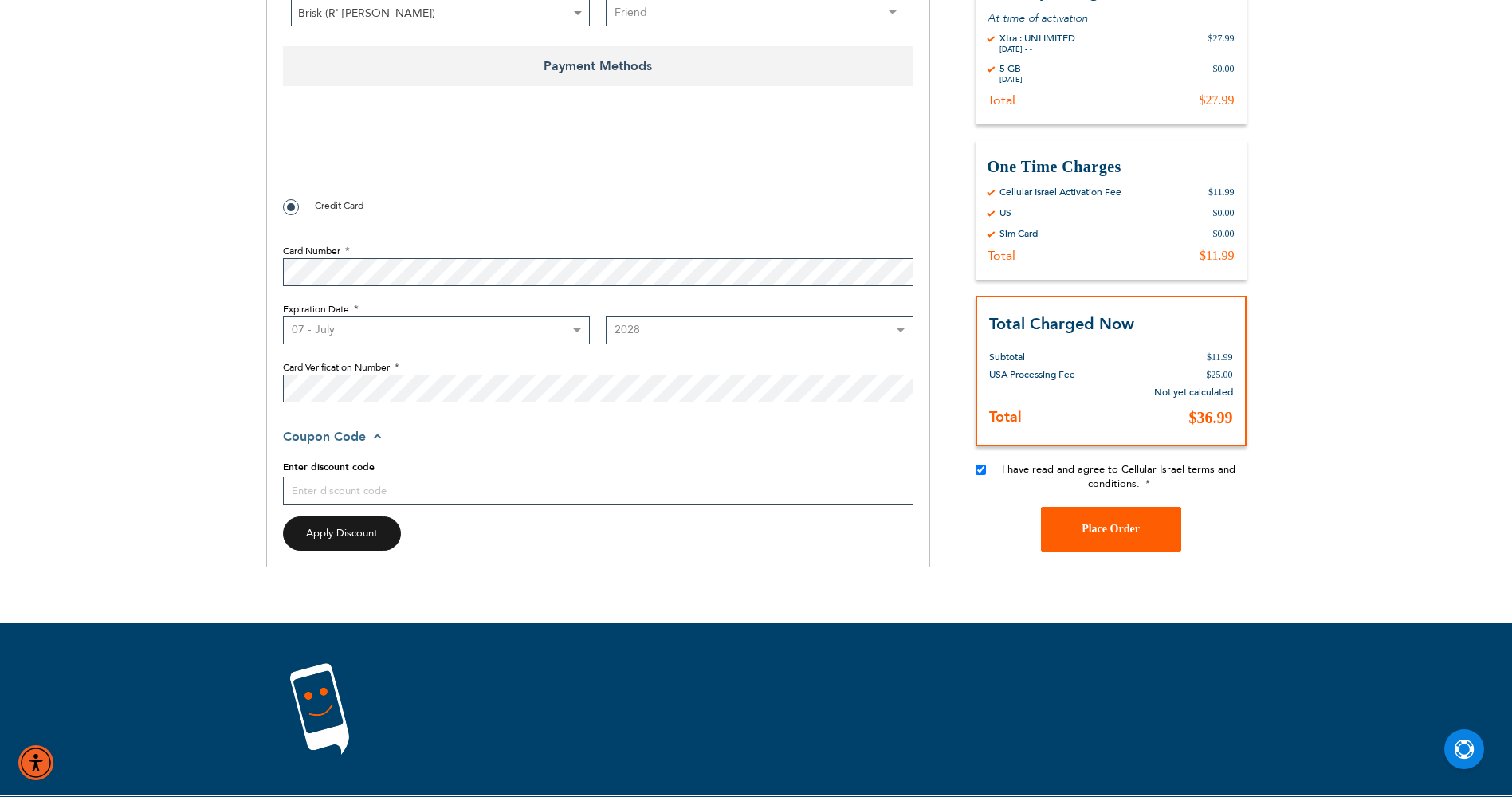
click at [1106, 525] on span "Place Order" at bounding box center [1111, 530] width 58 height 12
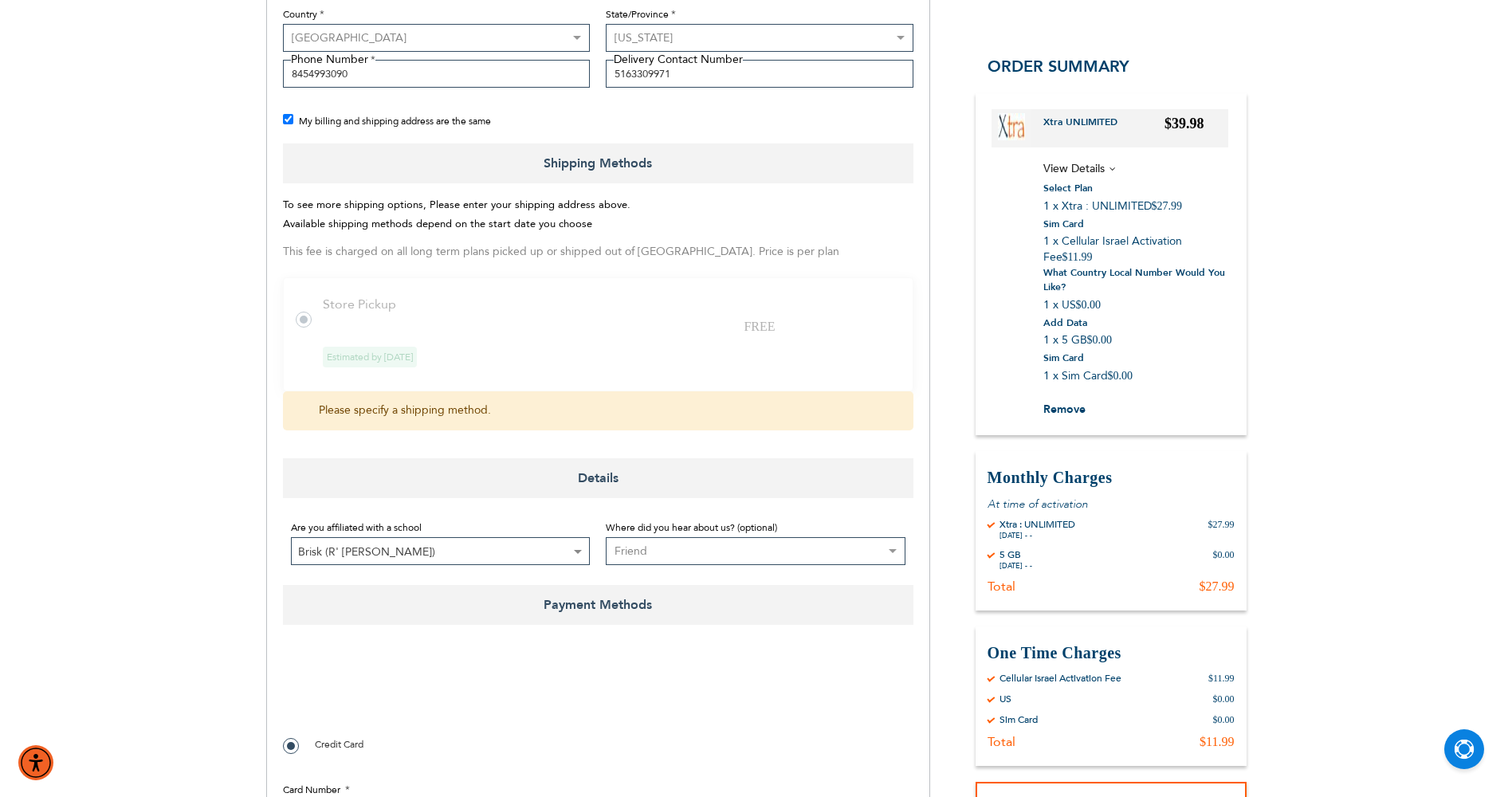
scroll to position [441, 0]
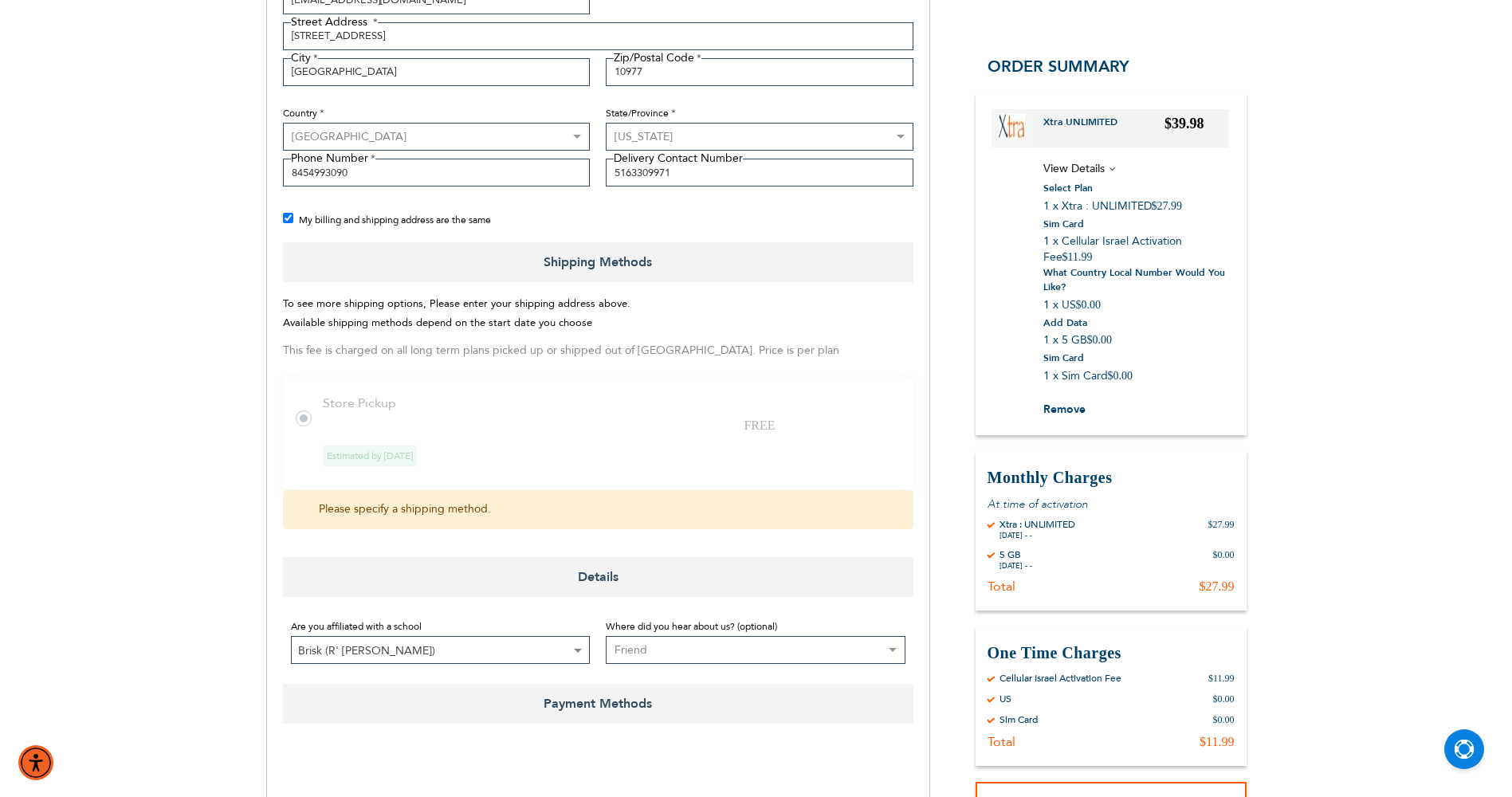
click at [297, 409] on label at bounding box center [311, 409] width 32 height 0
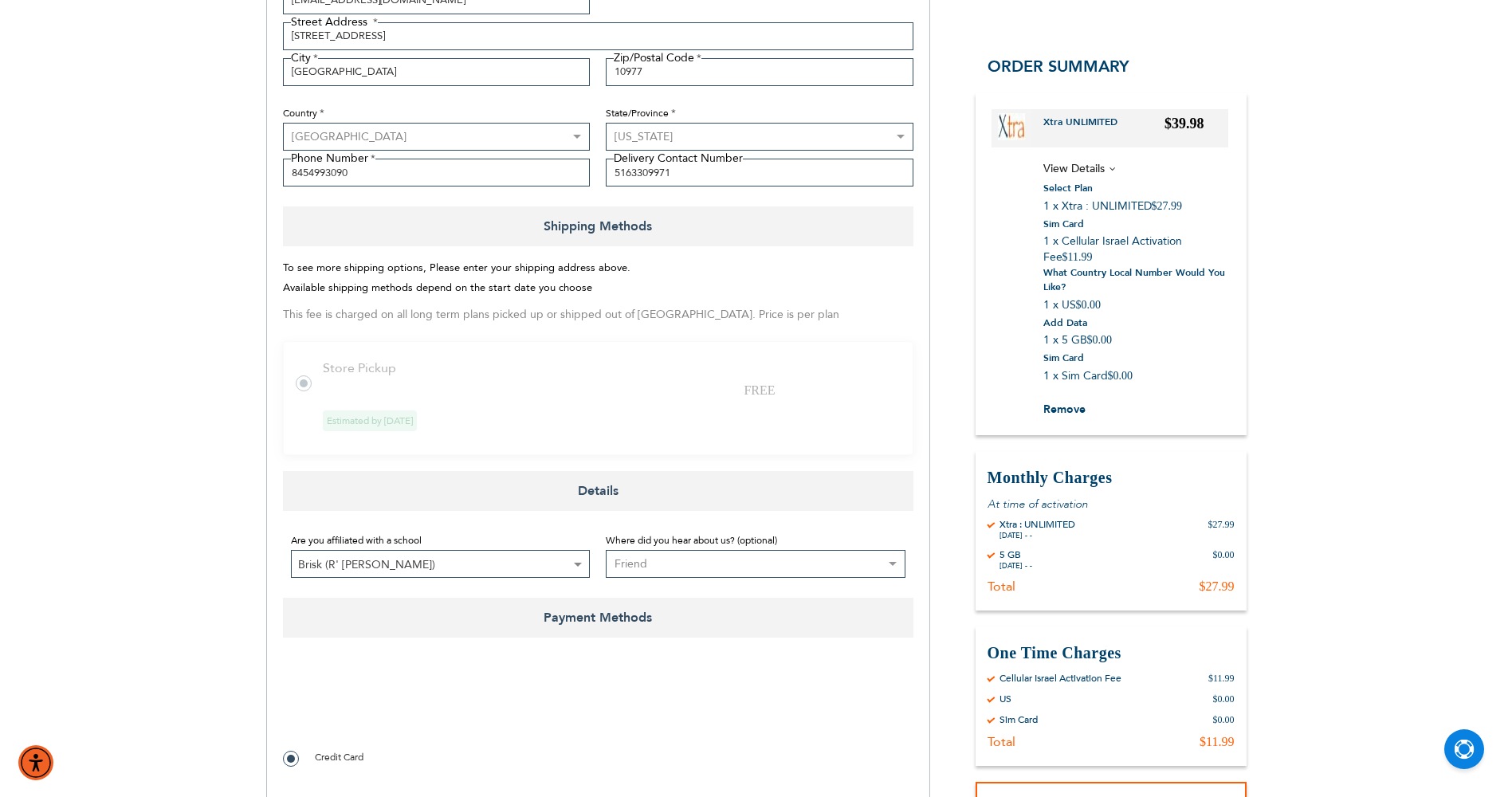
click at [307, 397] on tr "Store Pickup FREE Estimated by [DATE]" at bounding box center [598, 398] width 631 height 114
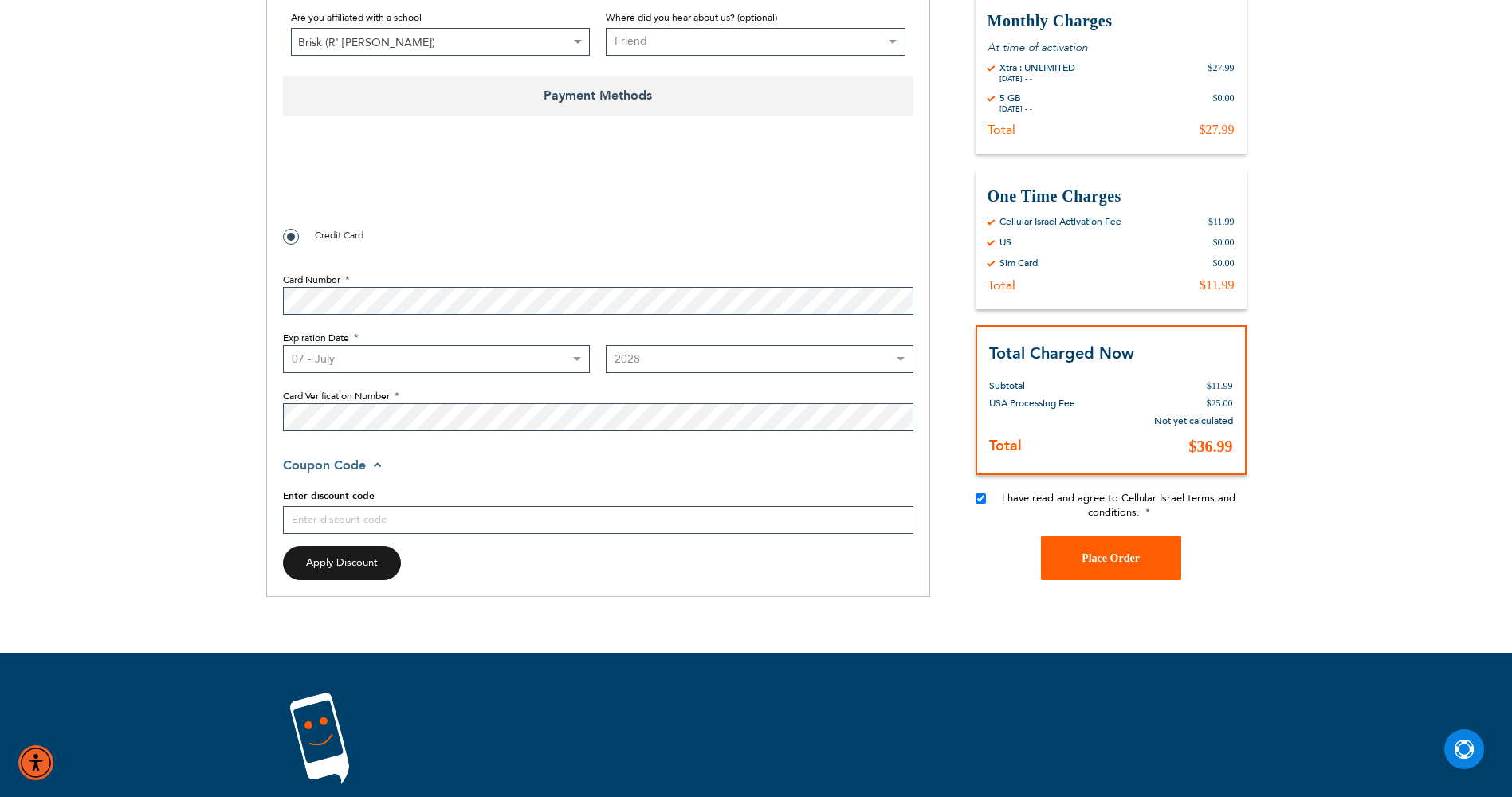
click at [1080, 562] on button "Place Order" at bounding box center [1112, 559] width 141 height 45
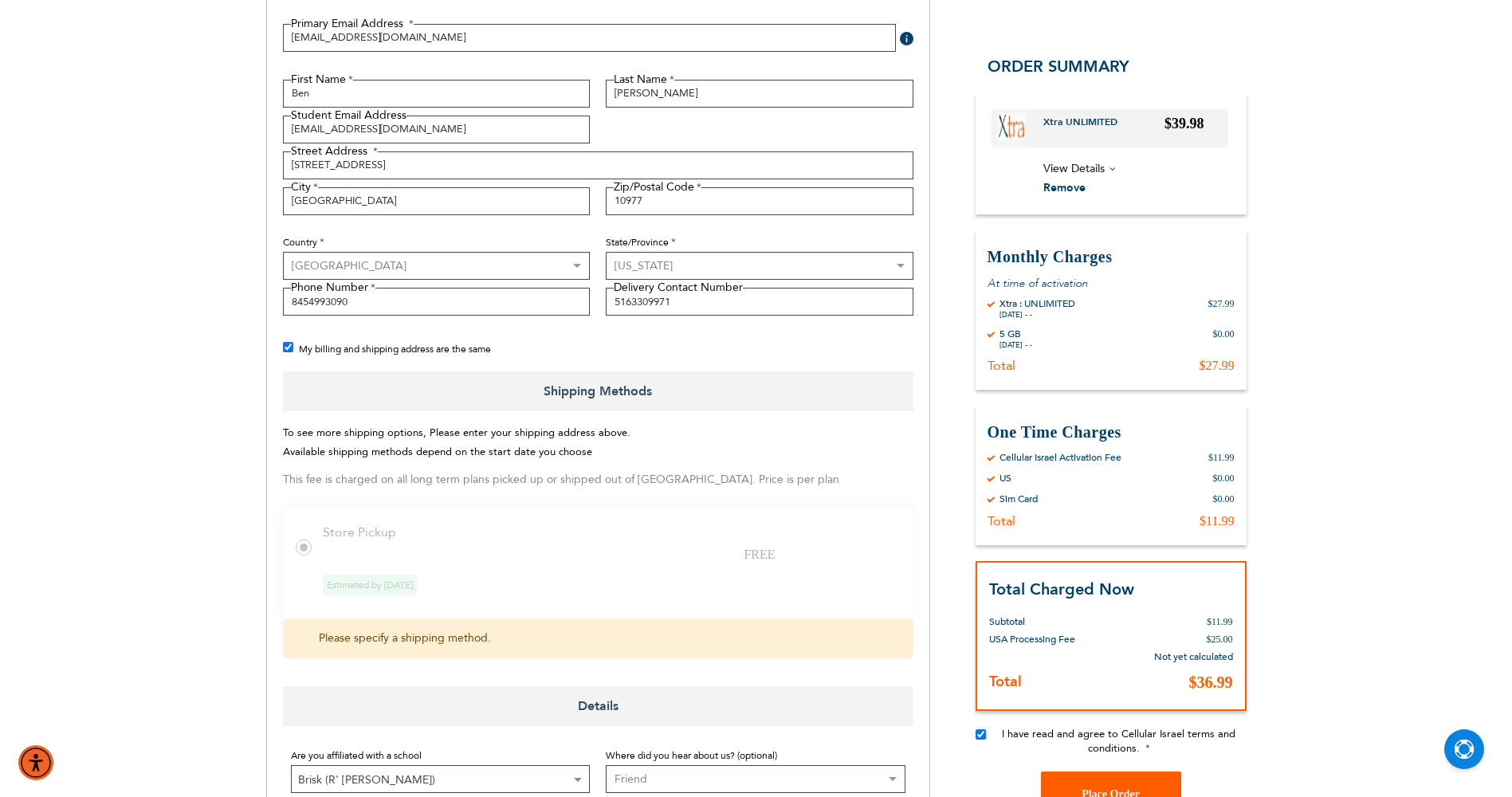
scroll to position [252, 0]
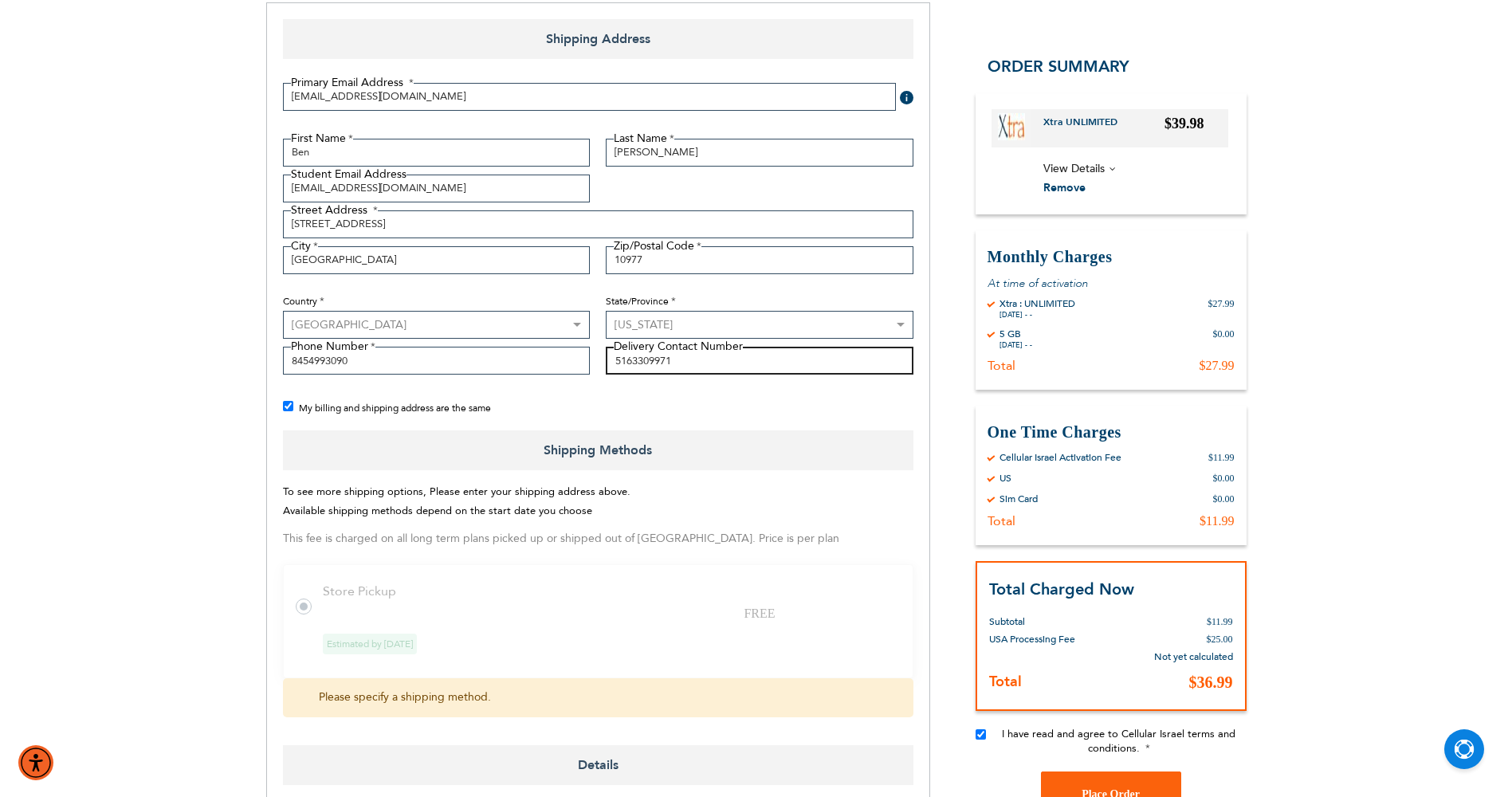
click at [736, 369] on input "5163309971" at bounding box center [760, 361] width 308 height 28
type input "5"
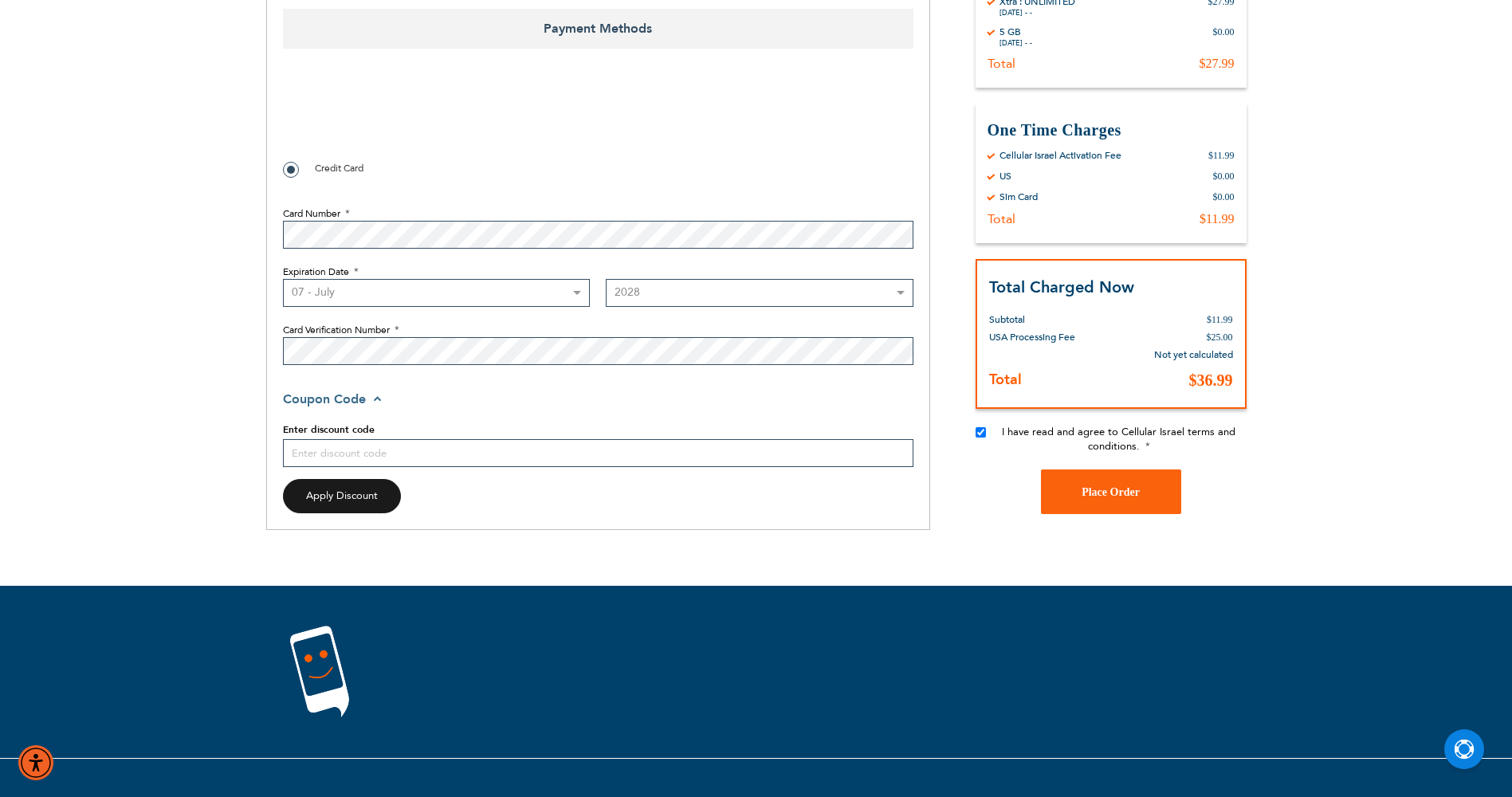
scroll to position [1159, 0]
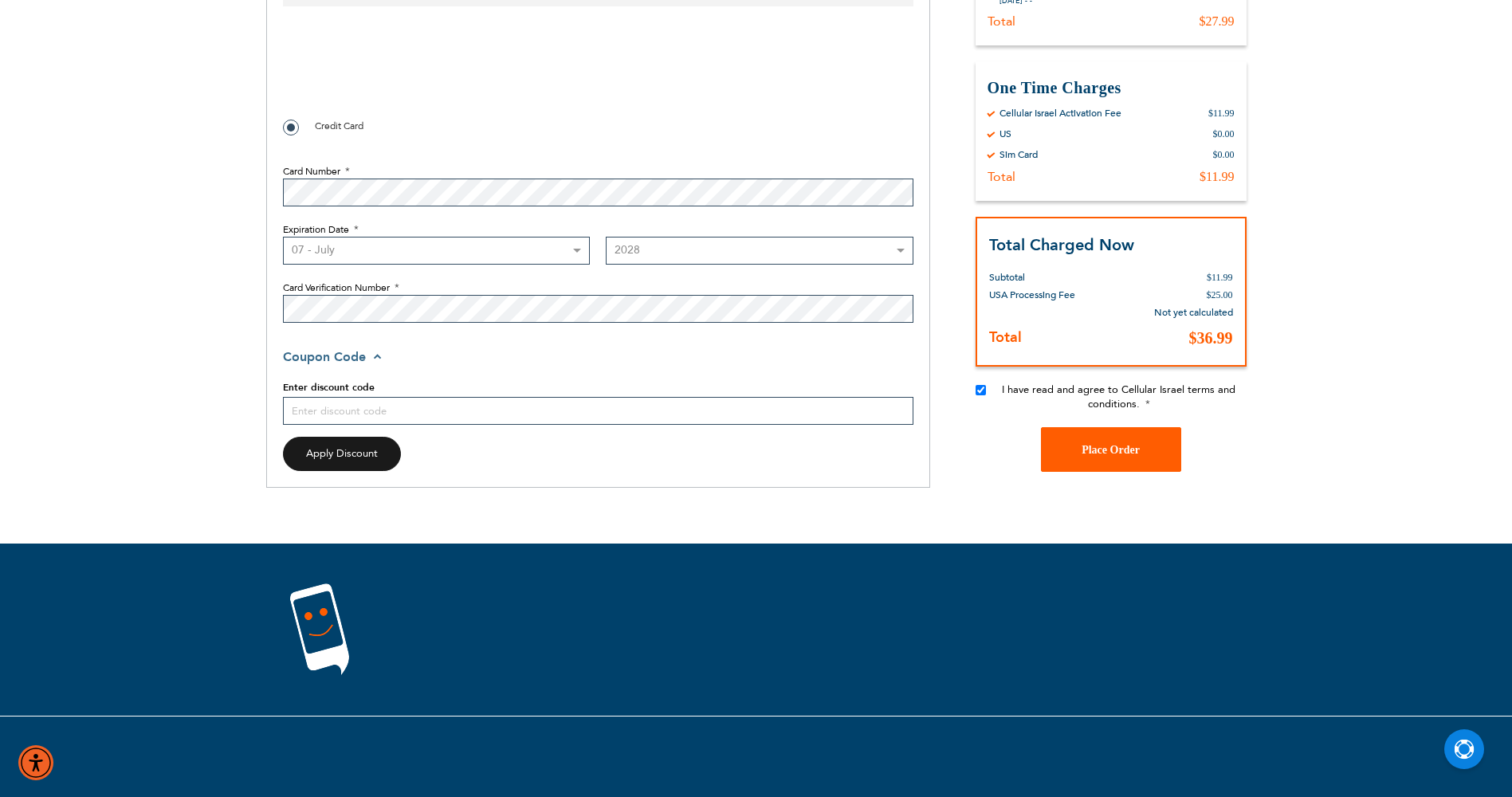
click at [1082, 444] on span "Place Order" at bounding box center [1111, 450] width 58 height 12
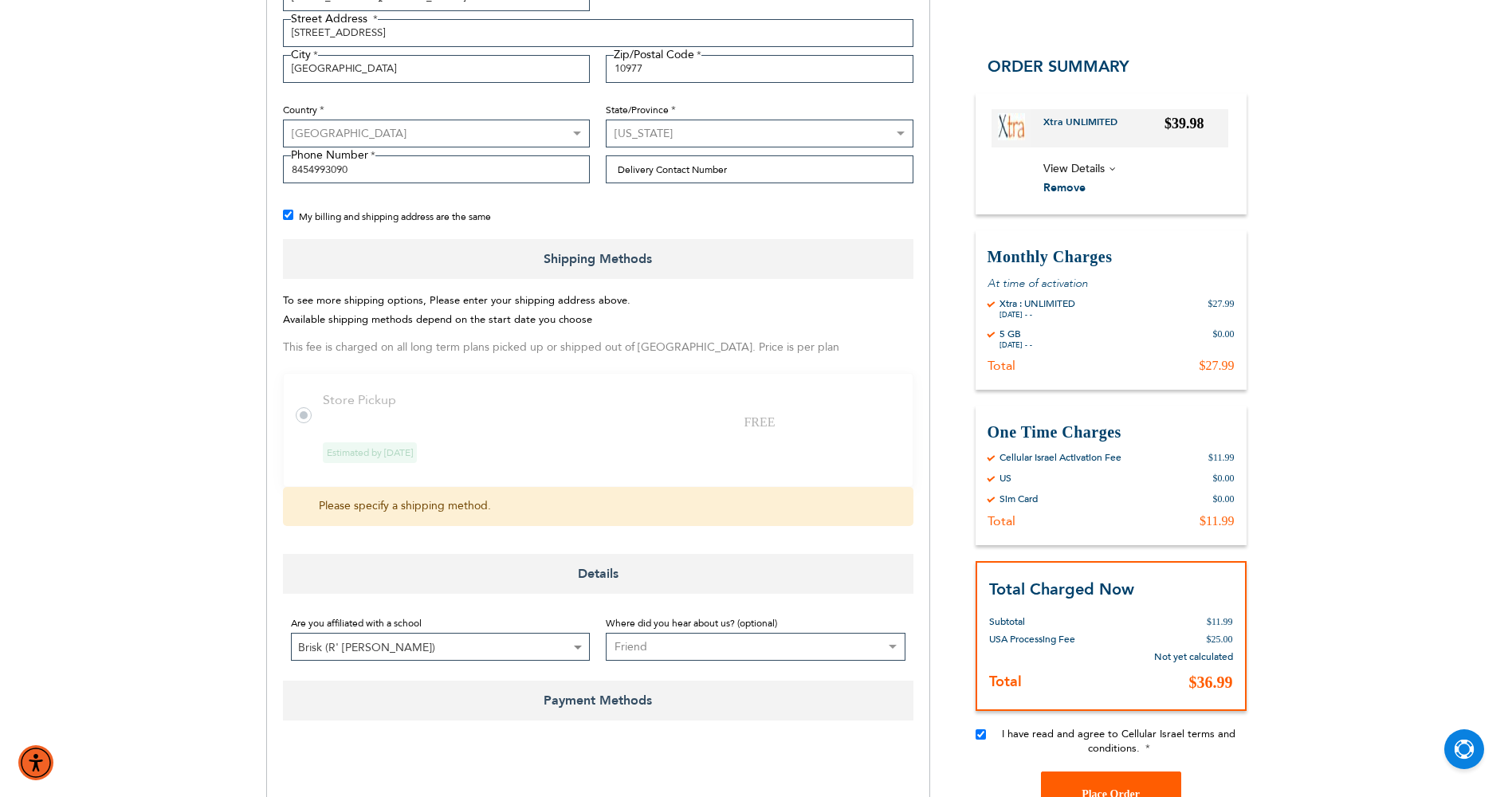
scroll to position [441, 0]
click at [45, 760] on img "Accessibility Menu" at bounding box center [36, 764] width 39 height 39
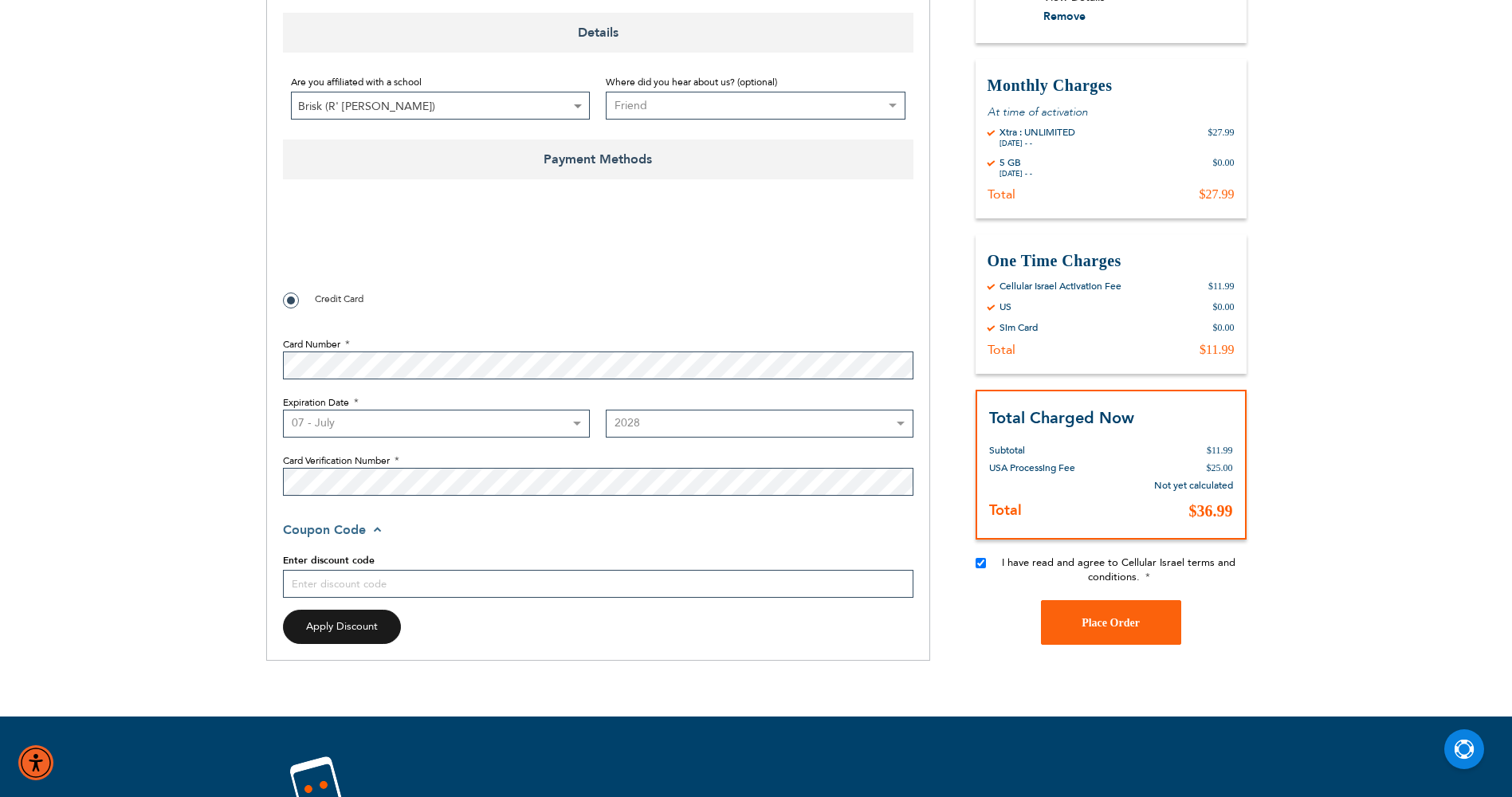
scroll to position [957, 0]
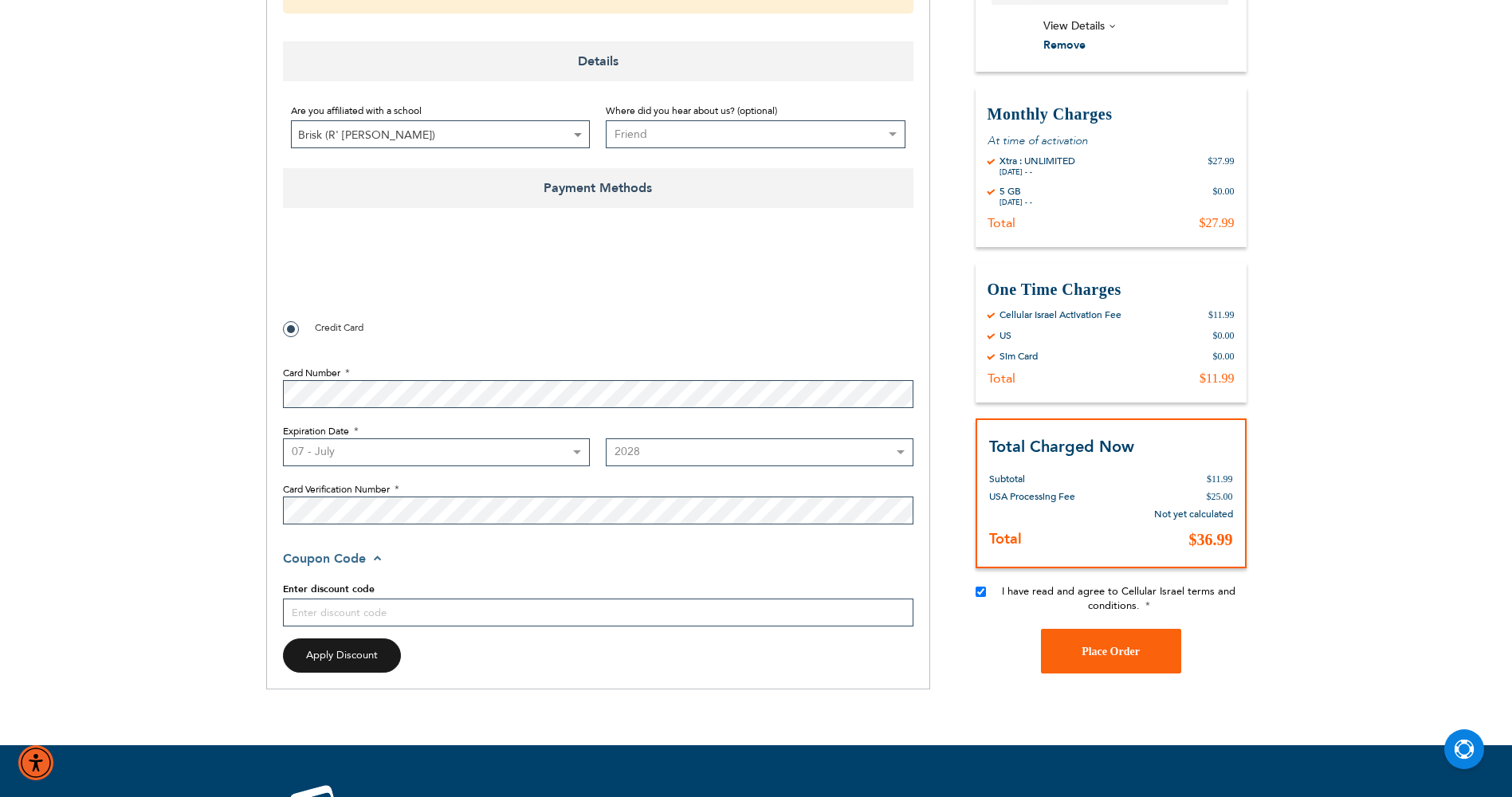
checkbox input "true"
click at [1117, 652] on span "Place Order" at bounding box center [1111, 652] width 58 height 12
click at [1116, 650] on span "Place Order" at bounding box center [1111, 652] width 58 height 12
click at [1116, 649] on span "Place Order" at bounding box center [1111, 652] width 58 height 12
click at [1114, 646] on span "Place Order" at bounding box center [1111, 652] width 58 height 12
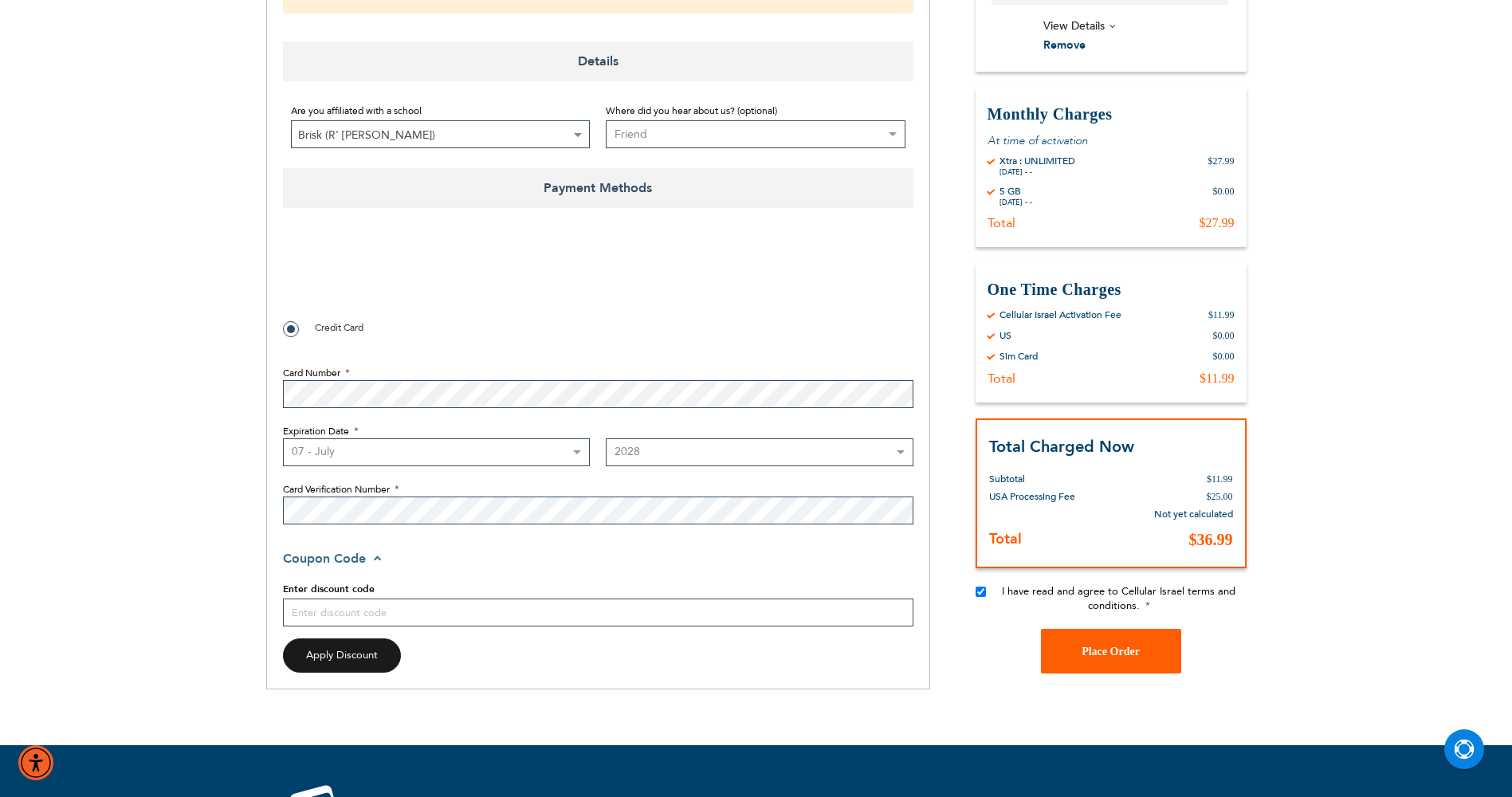
click at [1114, 645] on button "Place Order" at bounding box center [1112, 651] width 141 height 45
click at [1107, 641] on button "Place Order" at bounding box center [1112, 651] width 141 height 45
click at [1107, 640] on button "Place Order" at bounding box center [1112, 651] width 141 height 45
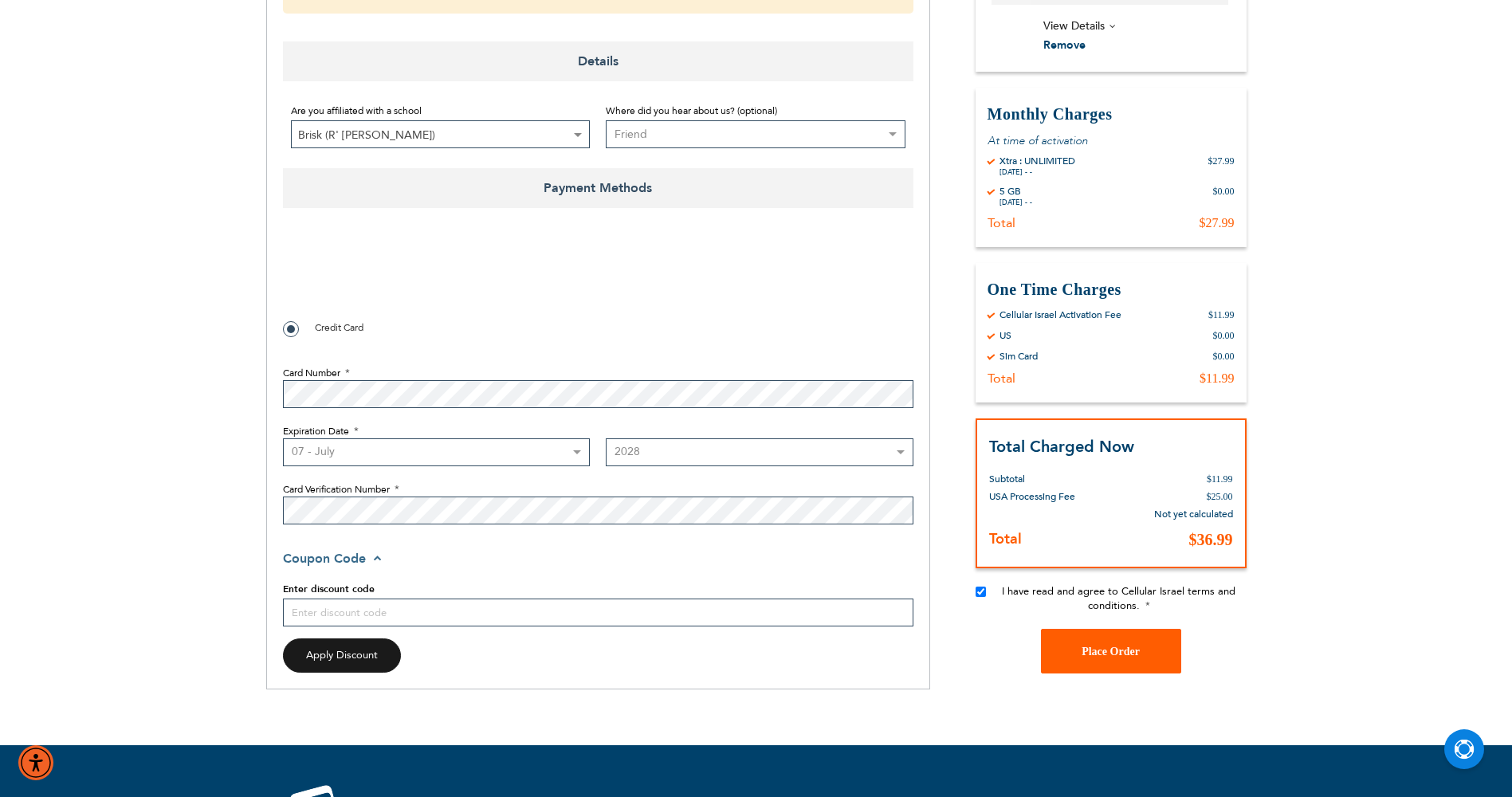
click at [1107, 640] on button "Place Order" at bounding box center [1112, 651] width 141 height 45
